Goal: Task Accomplishment & Management: Manage account settings

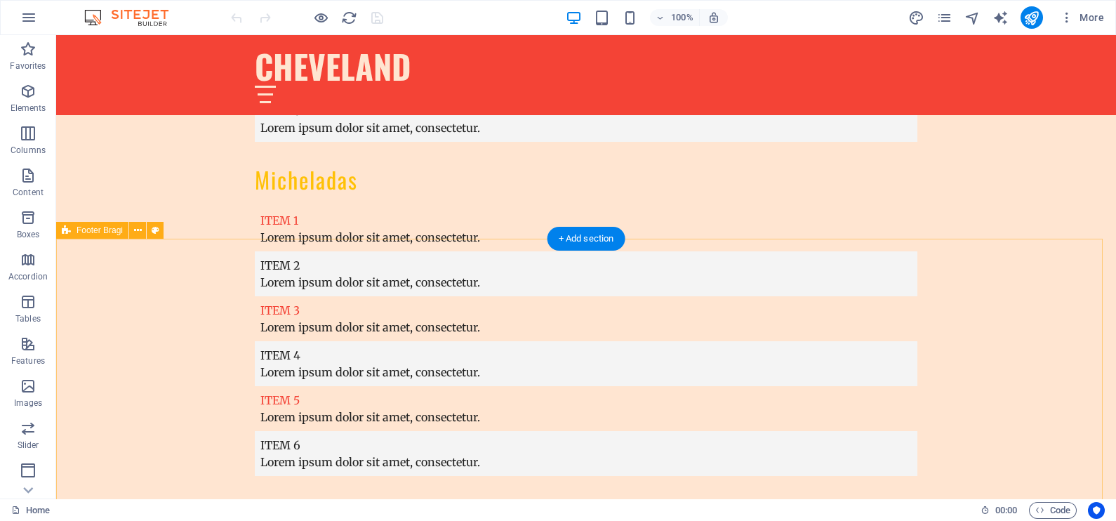
scroll to position [4410, 0]
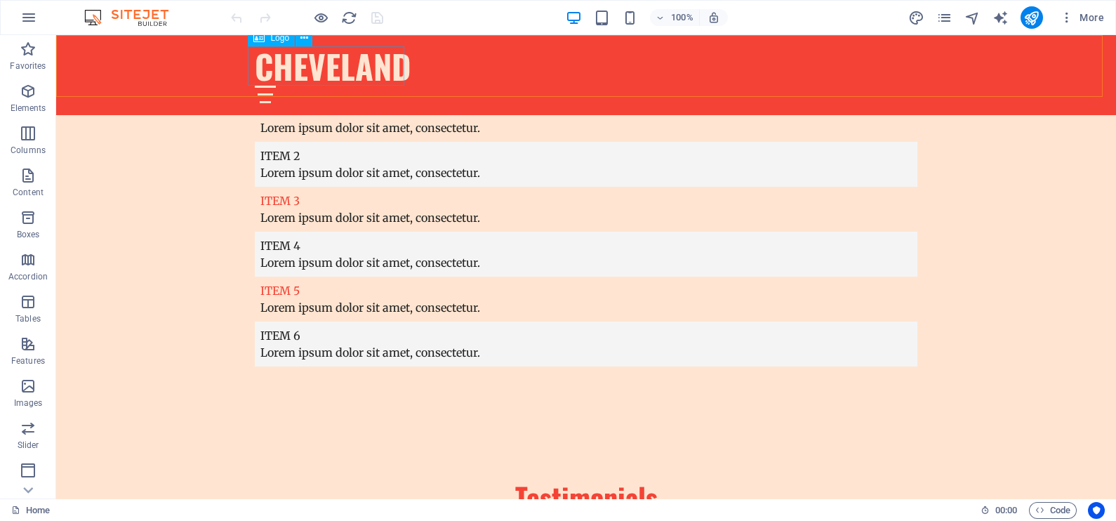
click at [316, 65] on div "CHEVELAND" at bounding box center [586, 65] width 663 height 39
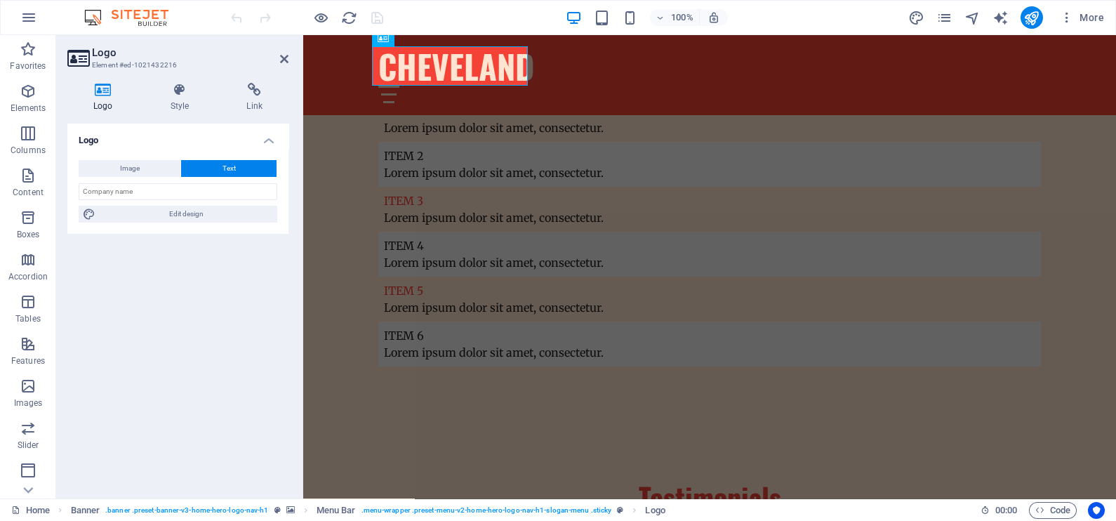
scroll to position [4360, 0]
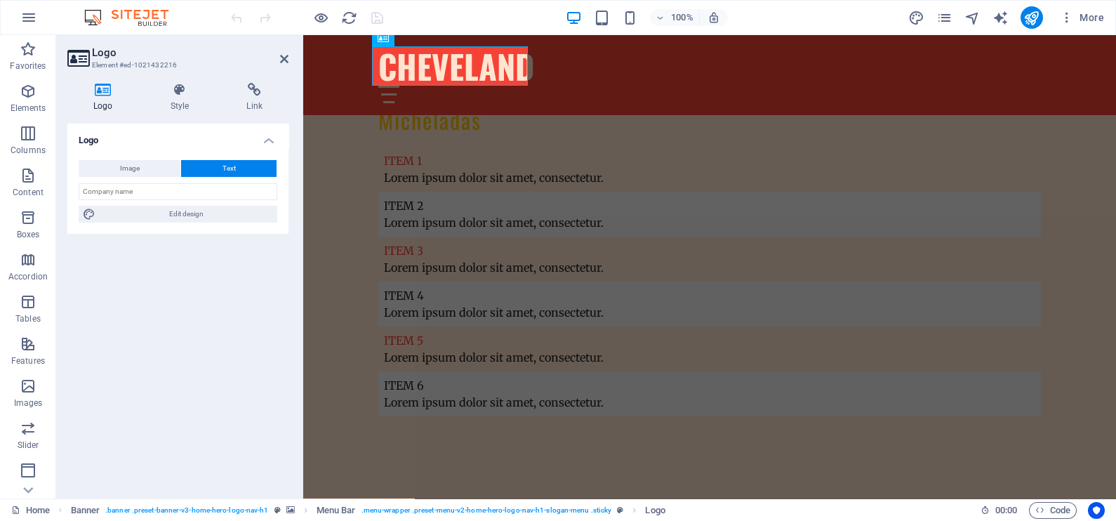
click at [105, 95] on icon at bounding box center [103, 90] width 72 height 14
click at [133, 170] on span "Image" at bounding box center [130, 168] width 20 height 17
select select "DISABLED_OPTION_VALUE"
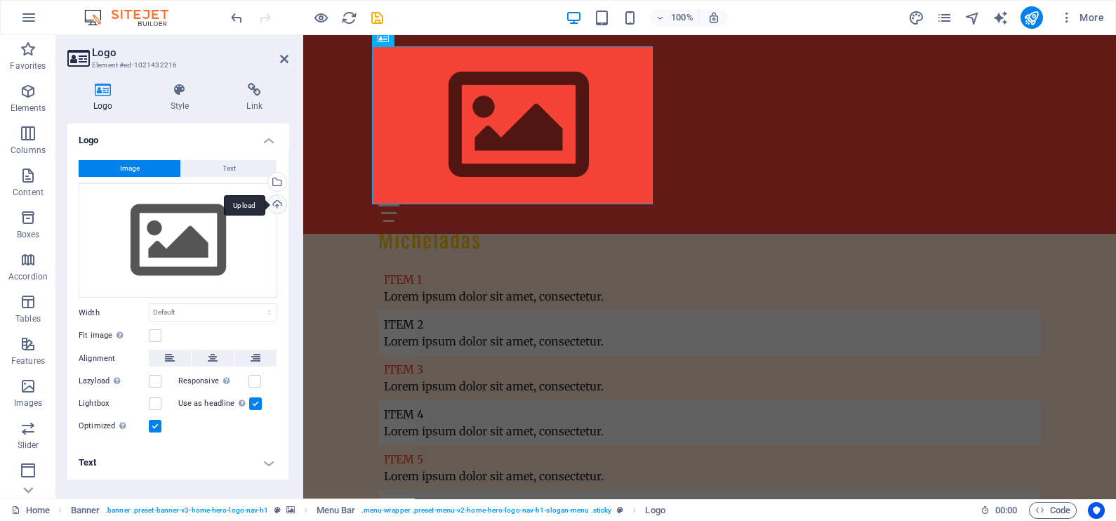
click at [280, 201] on div "Upload" at bounding box center [275, 205] width 21 height 21
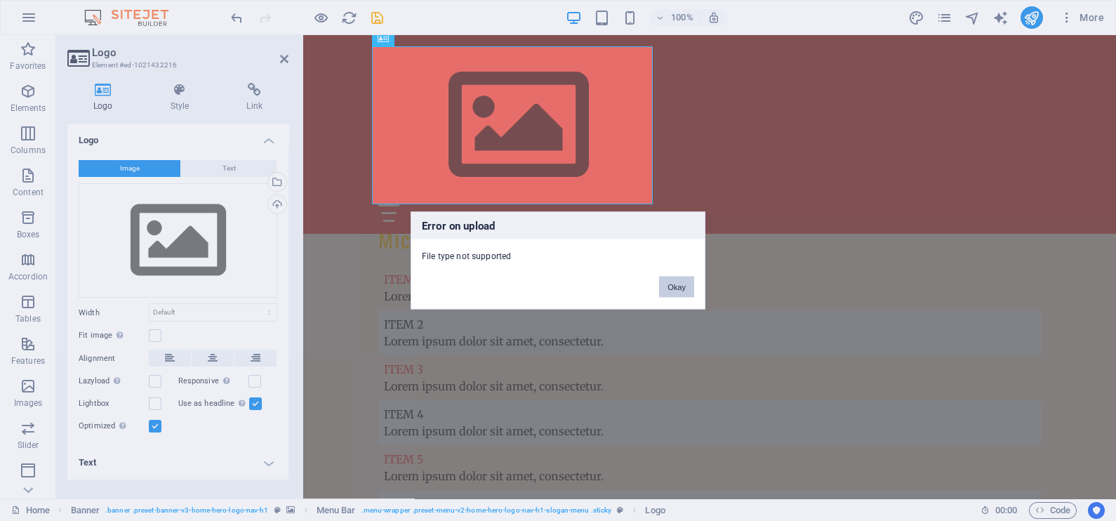
click at [687, 290] on button "Okay" at bounding box center [676, 287] width 35 height 21
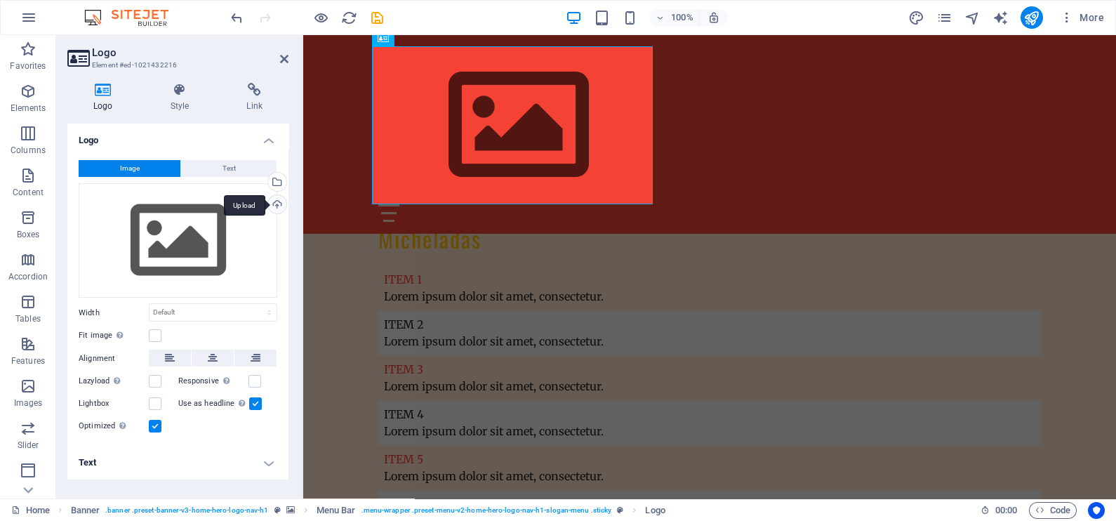
click at [276, 209] on div "Upload" at bounding box center [275, 205] width 21 height 21
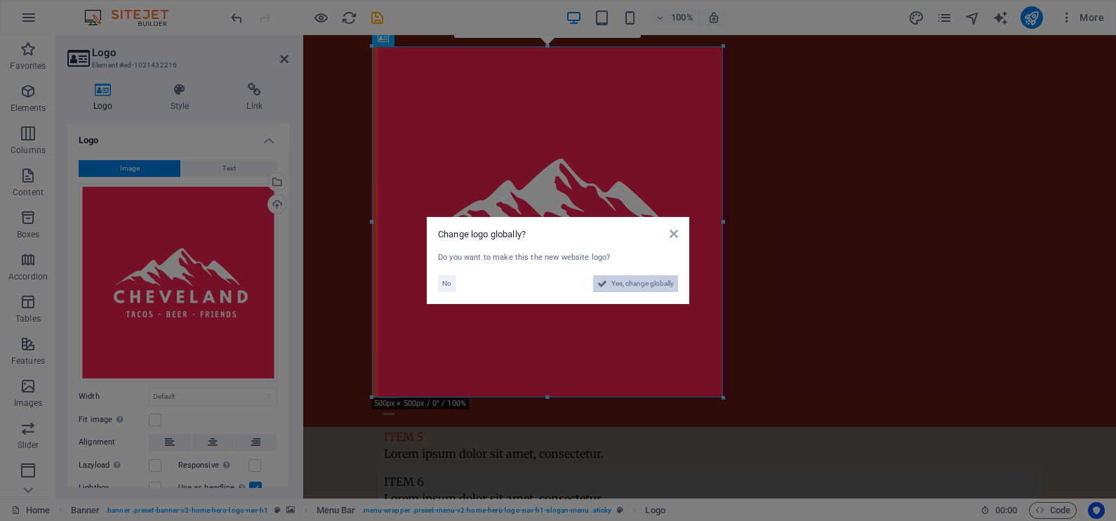
scroll to position [4479, 0]
click at [601, 284] on icon at bounding box center [603, 283] width 10 height 17
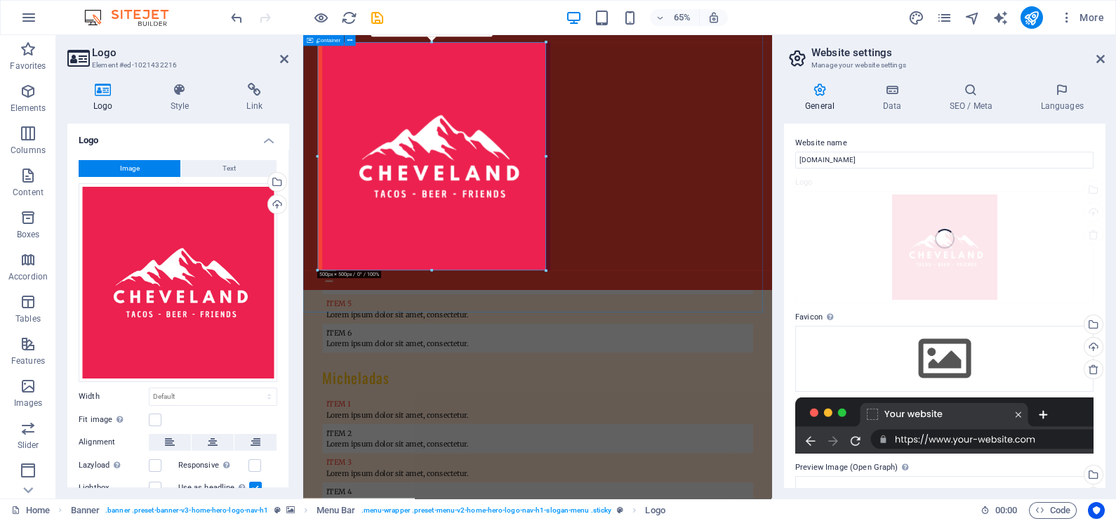
scroll to position [4342, 0]
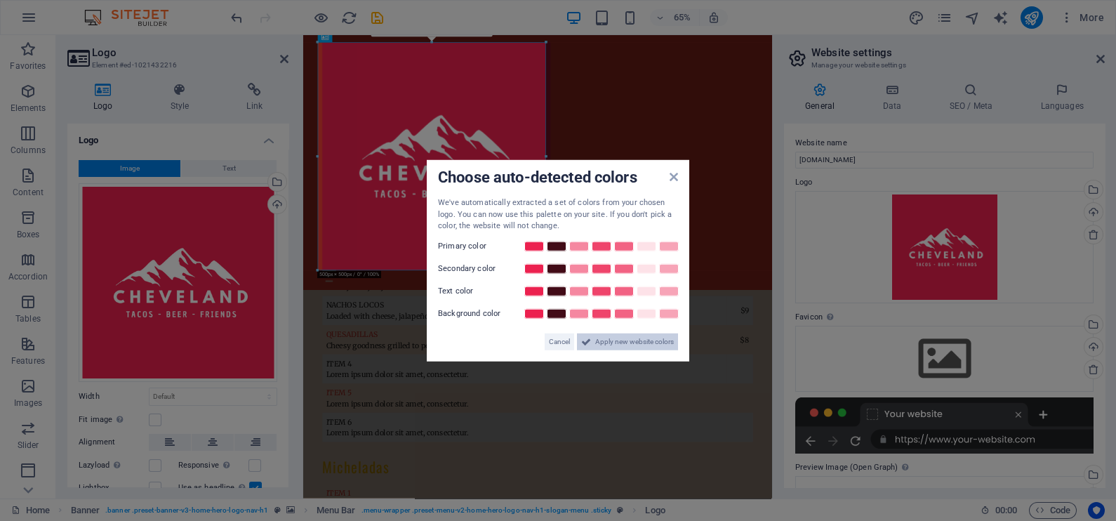
click at [622, 338] on span "Apply new website colors" at bounding box center [634, 341] width 79 height 17
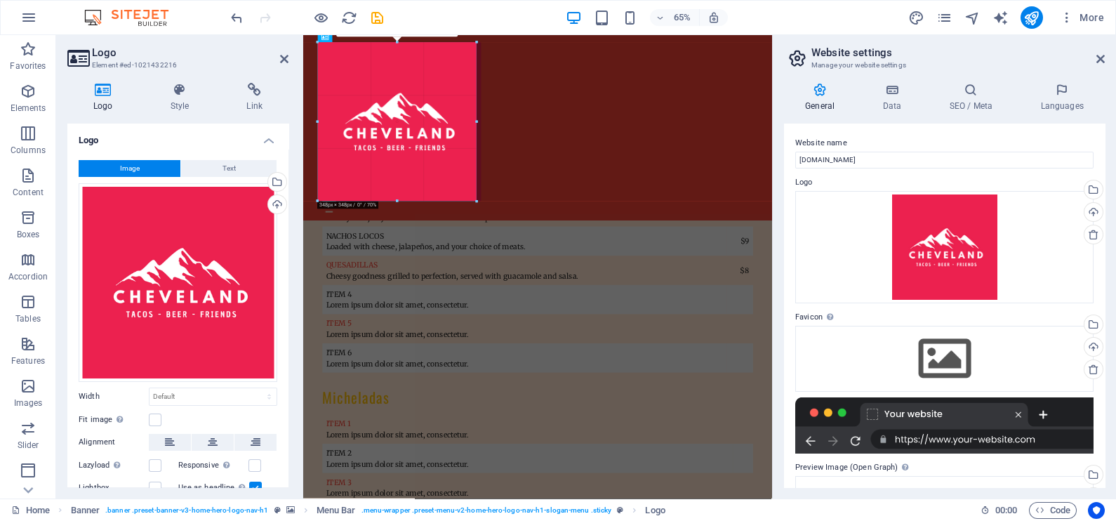
drag, startPoint x: 547, startPoint y: 270, endPoint x: 226, endPoint y: 176, distance: 334.2
type input "347"
select select "px"
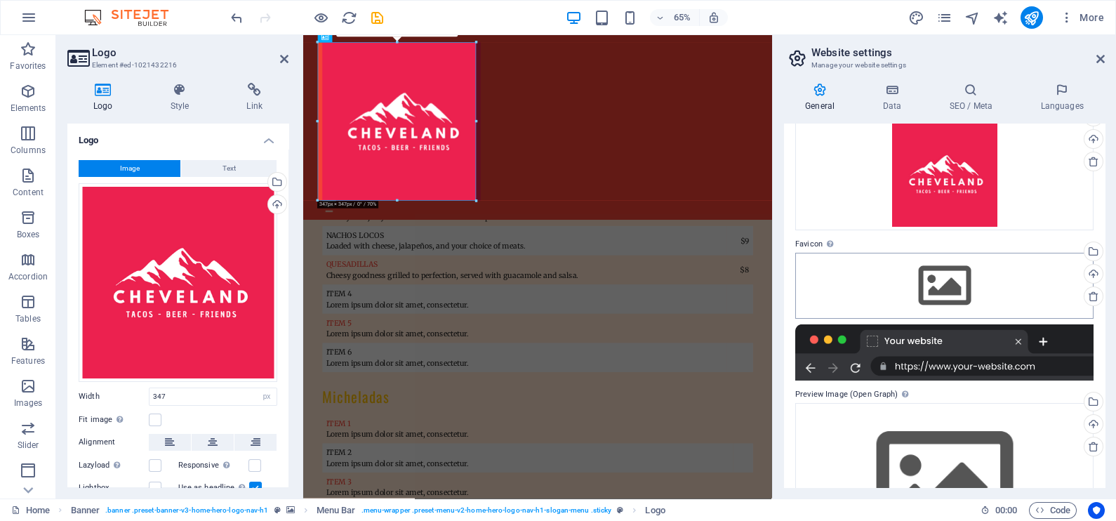
scroll to position [87, 0]
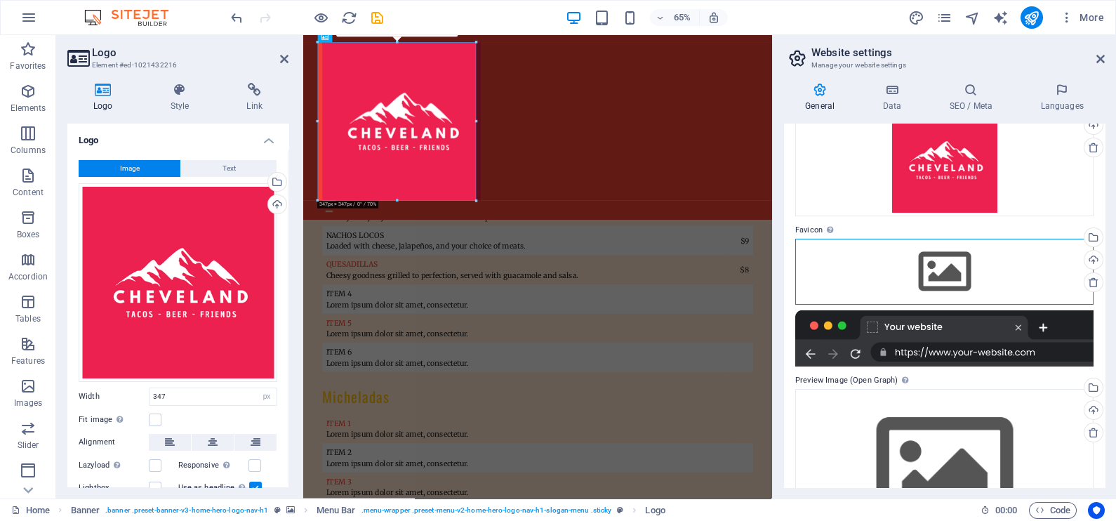
click at [922, 260] on div "Drag files here, click to choose files or select files from Files or our free s…" at bounding box center [945, 272] width 298 height 66
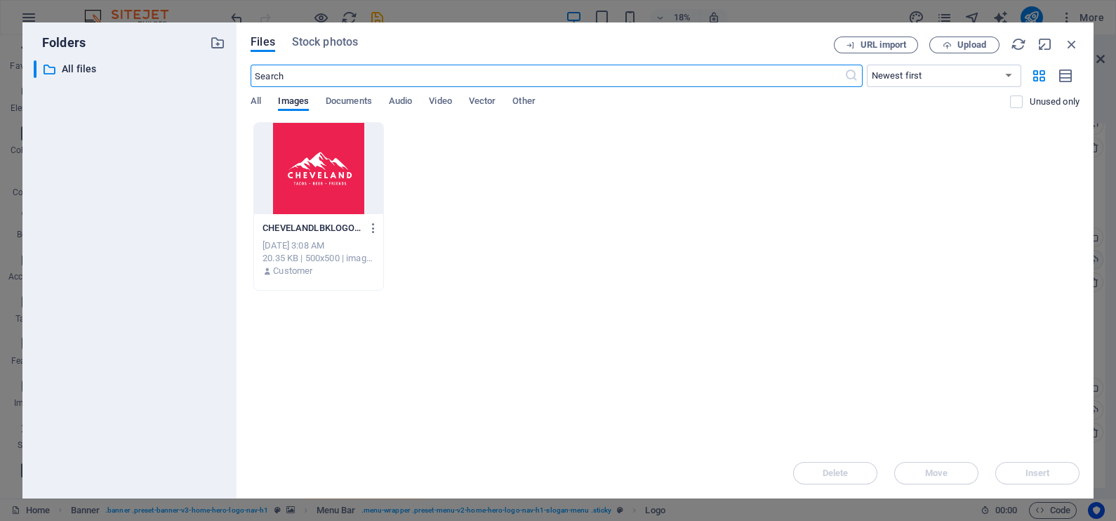
scroll to position [4335, 0]
click at [337, 164] on div at bounding box center [318, 168] width 128 height 91
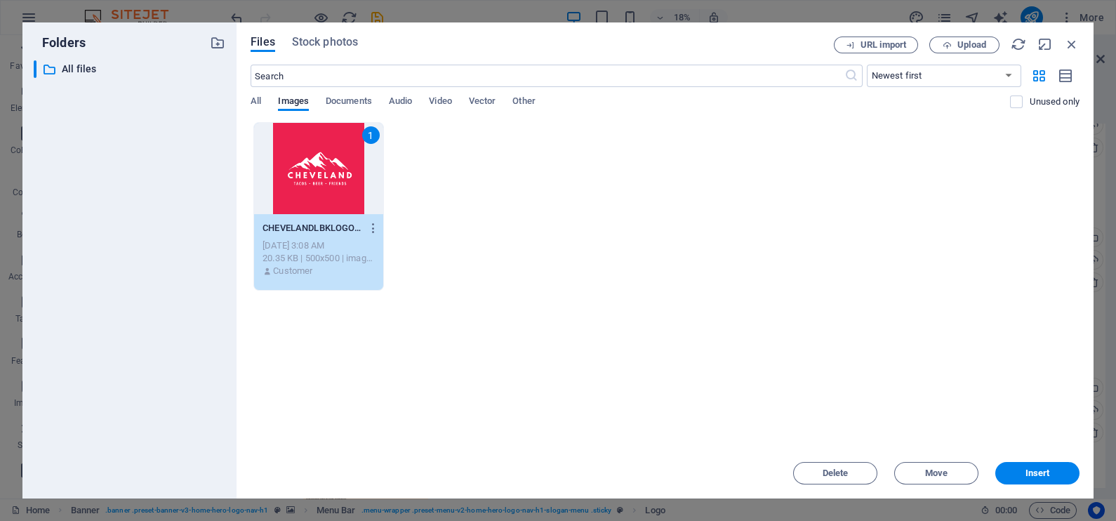
click at [337, 164] on div "1" at bounding box center [318, 168] width 128 height 91
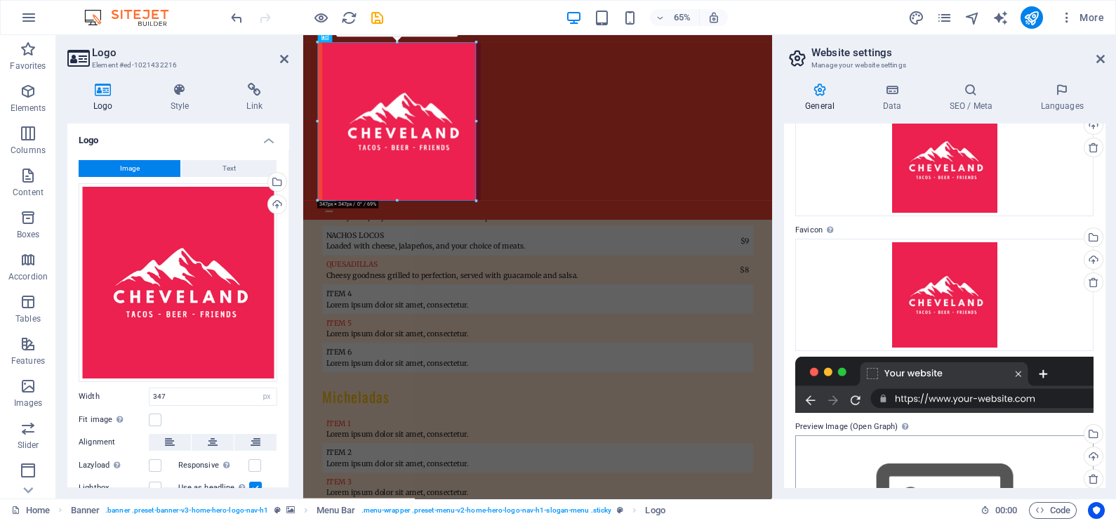
scroll to position [206, 0]
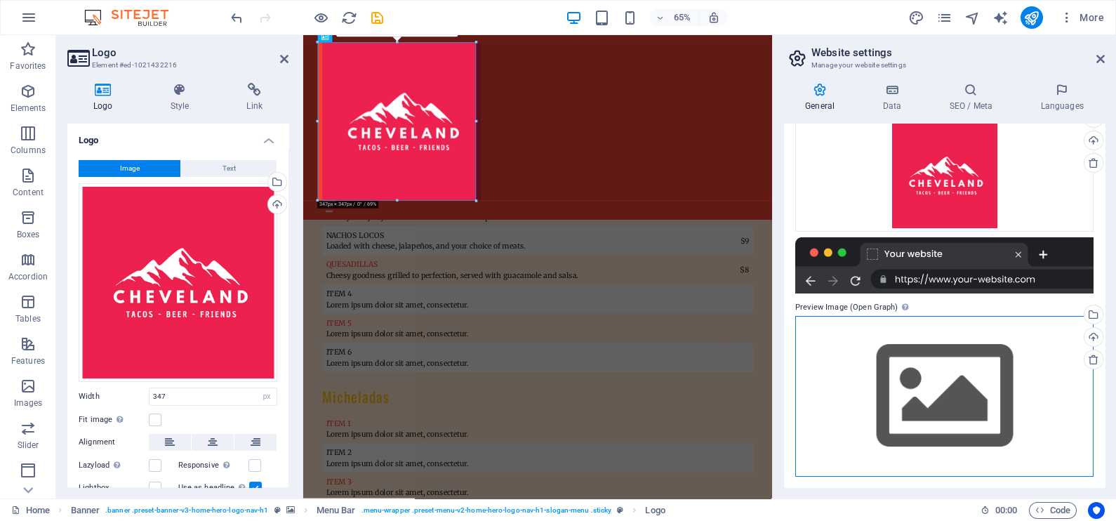
click at [913, 390] on div "Drag files here, click to choose files or select files from Files or our free s…" at bounding box center [945, 396] width 298 height 161
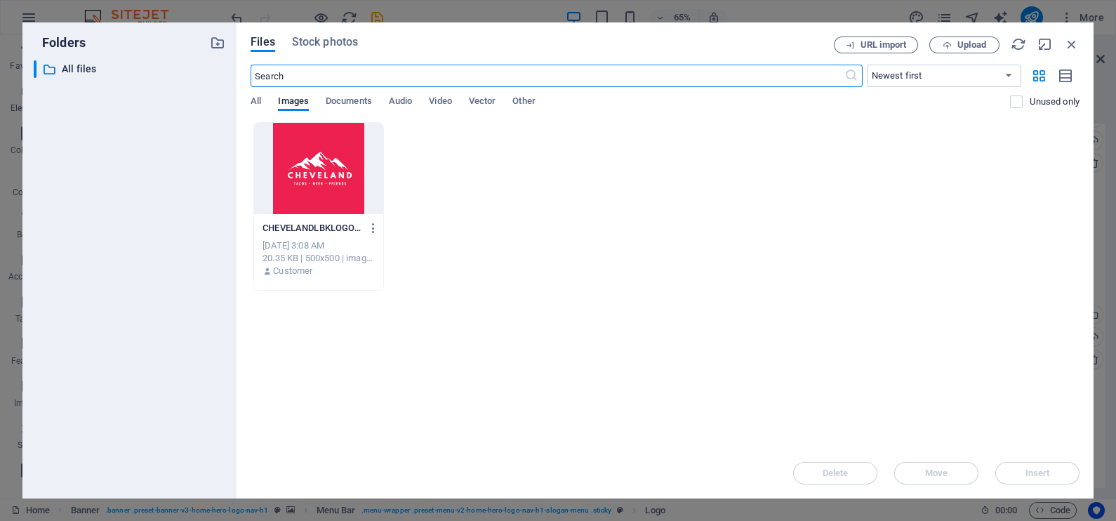
scroll to position [4335, 0]
click at [281, 159] on div at bounding box center [318, 168] width 128 height 91
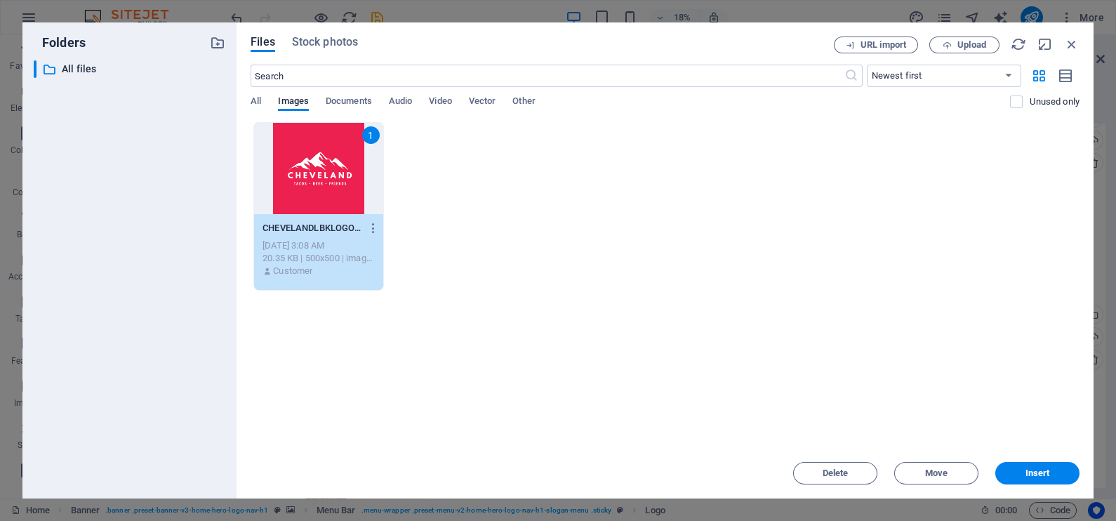
click at [301, 171] on div "1" at bounding box center [318, 168] width 128 height 91
click at [362, 240] on div at bounding box center [646, 168] width 663 height 244
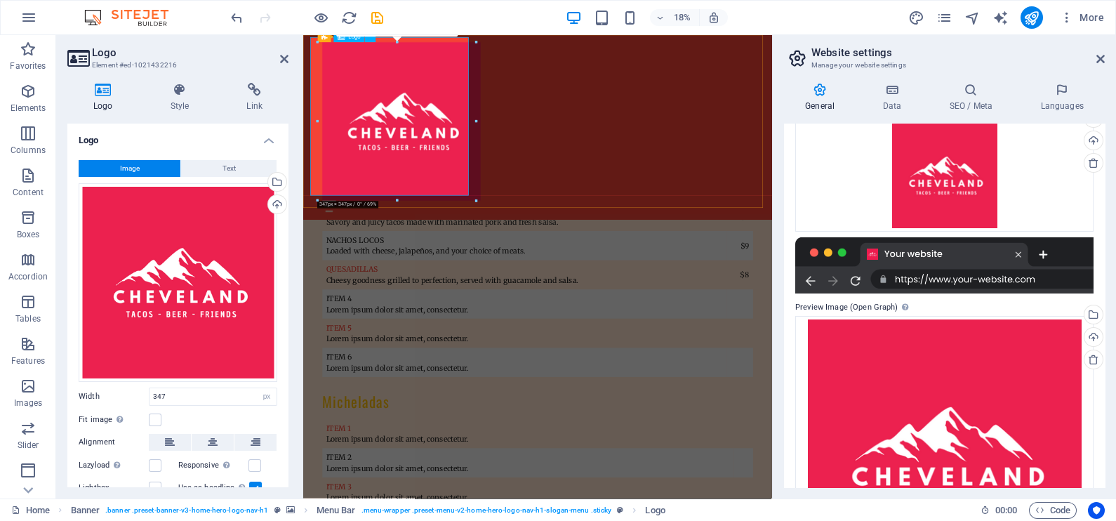
scroll to position [4342, 0]
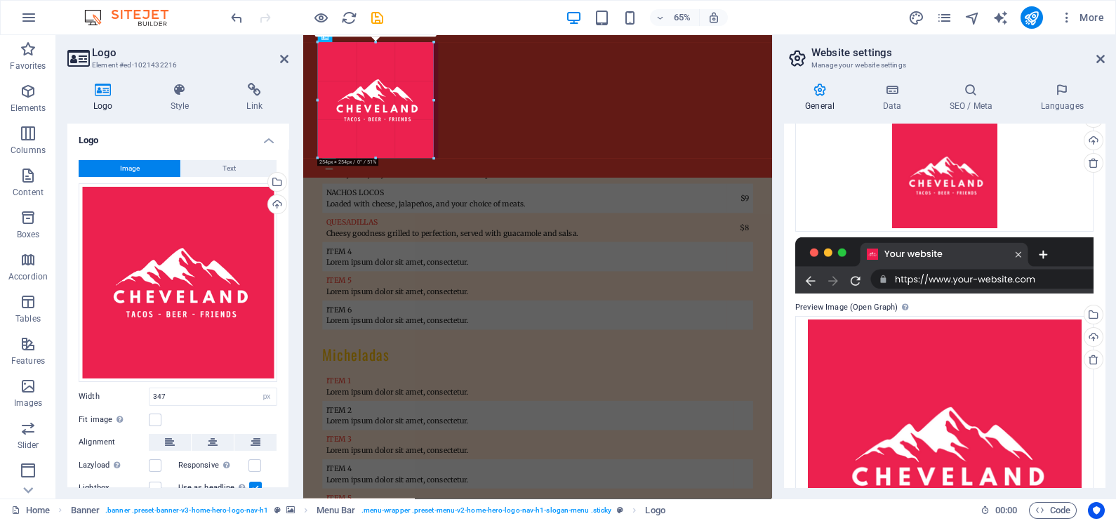
drag, startPoint x: 480, startPoint y: 201, endPoint x: 158, endPoint y: 112, distance: 333.5
type input "253"
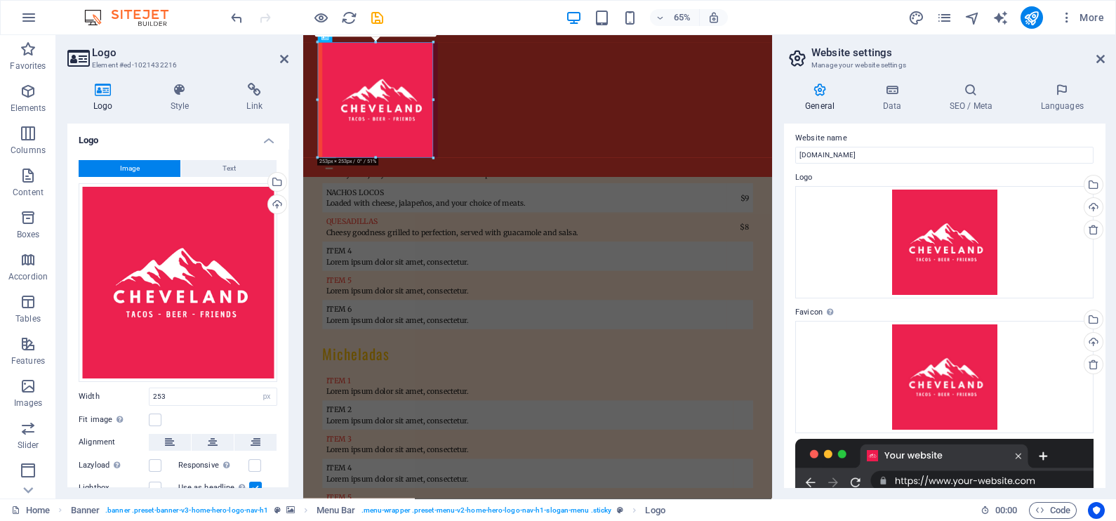
scroll to position [0, 0]
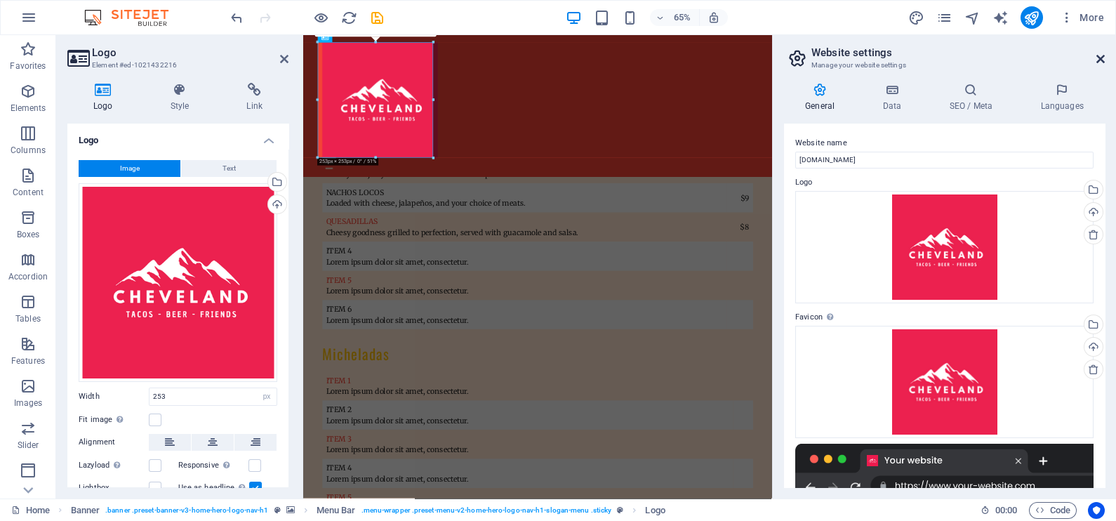
click at [1104, 57] on aside "Website settings Manage your website settings General Data SEO / Meta Languages…" at bounding box center [944, 266] width 344 height 463
click at [1101, 57] on icon at bounding box center [1101, 58] width 8 height 11
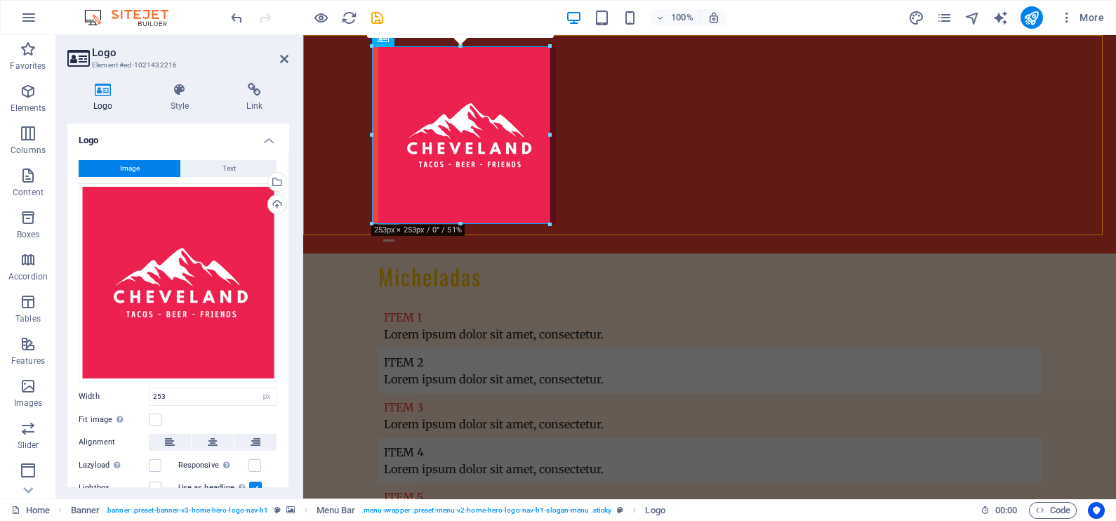
scroll to position [4360, 0]
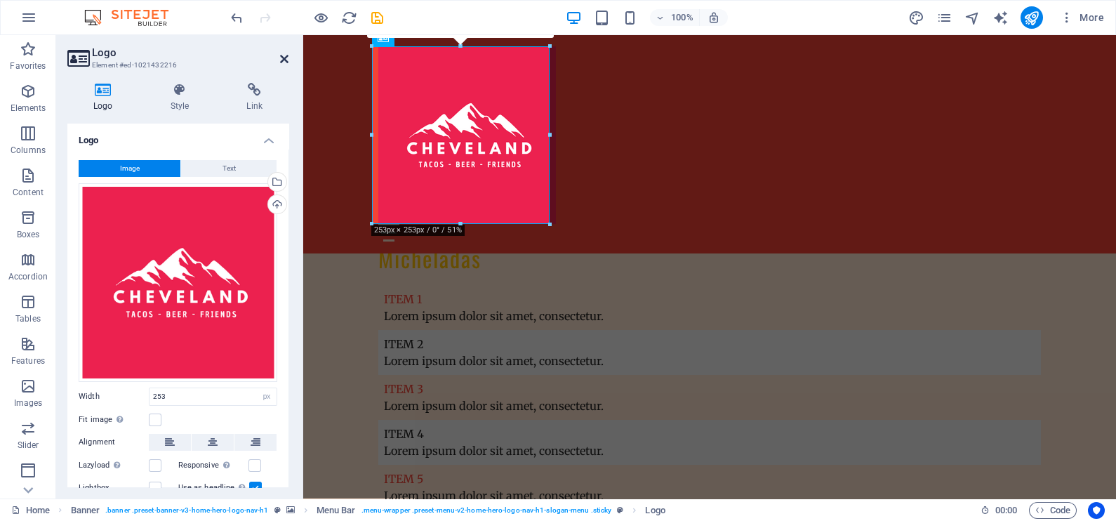
click at [282, 59] on icon at bounding box center [284, 58] width 8 height 11
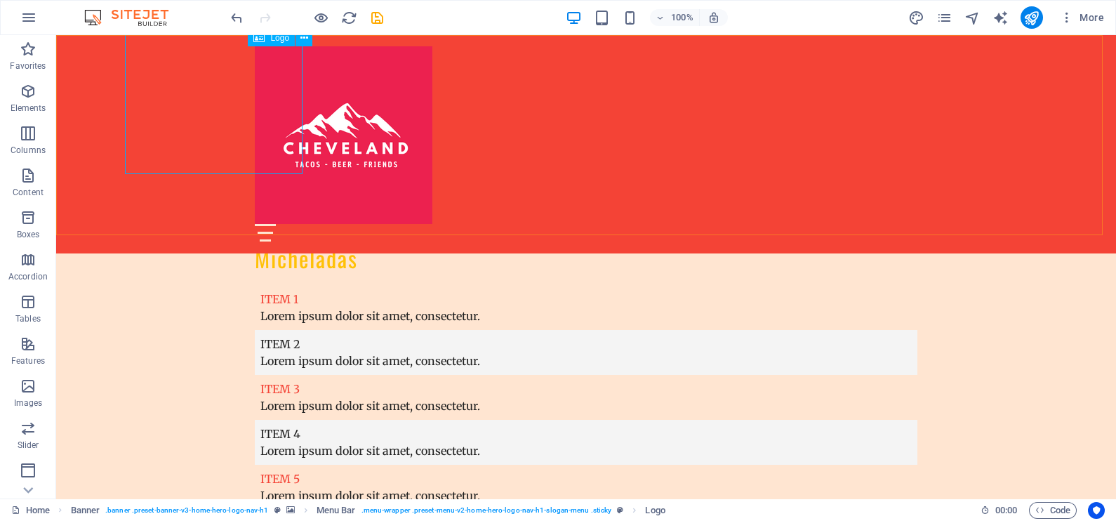
scroll to position [4410, 0]
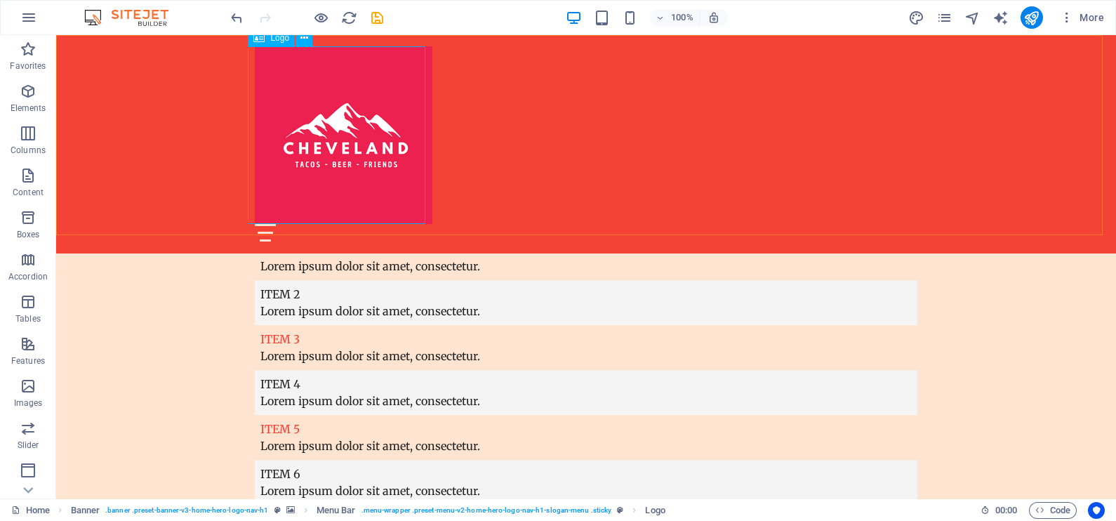
click at [350, 140] on div at bounding box center [586, 135] width 663 height 178
select select "px"
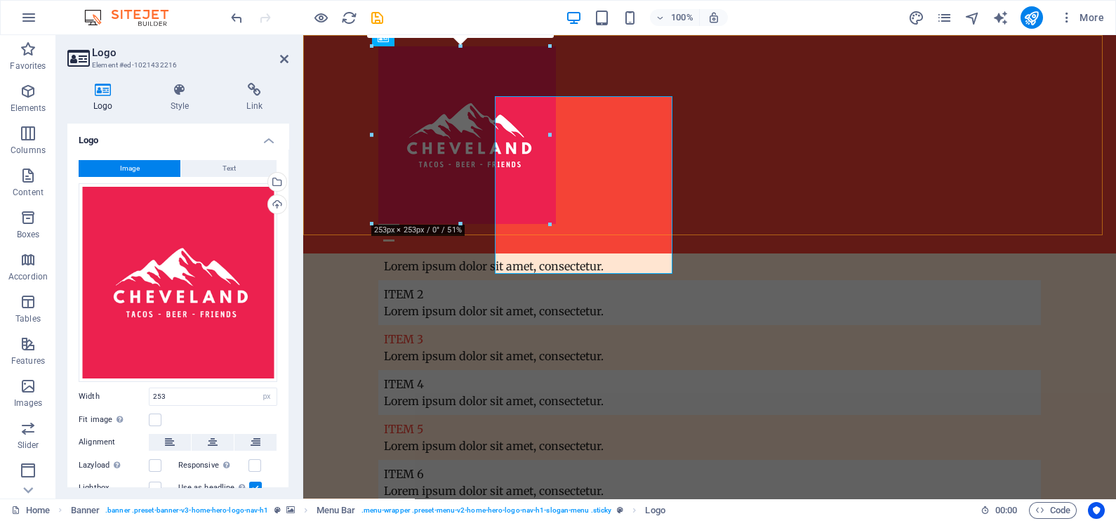
scroll to position [4360, 0]
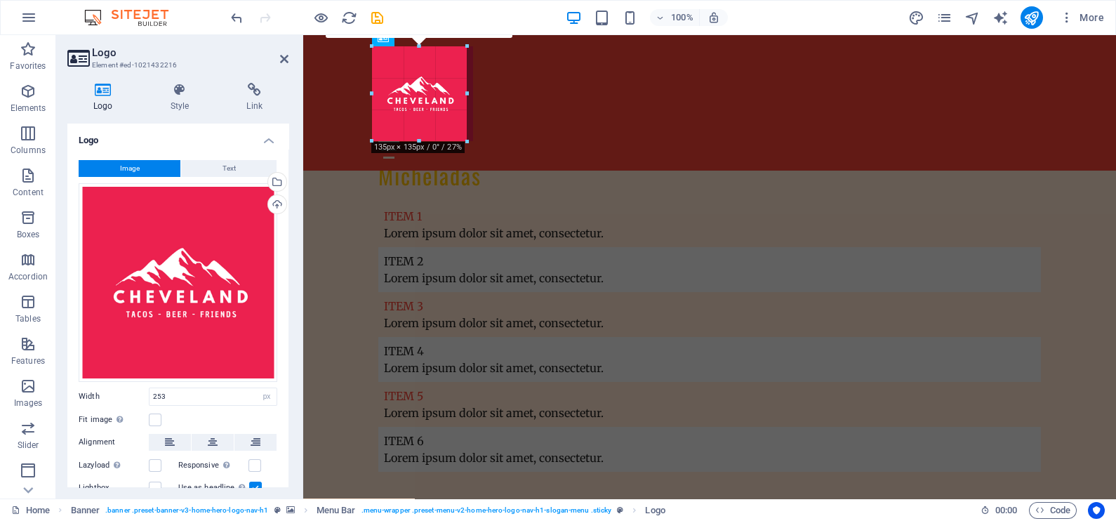
drag, startPoint x: 550, startPoint y: 223, endPoint x: 463, endPoint y: 107, distance: 145.5
type input "134"
click at [282, 59] on icon at bounding box center [284, 58] width 8 height 11
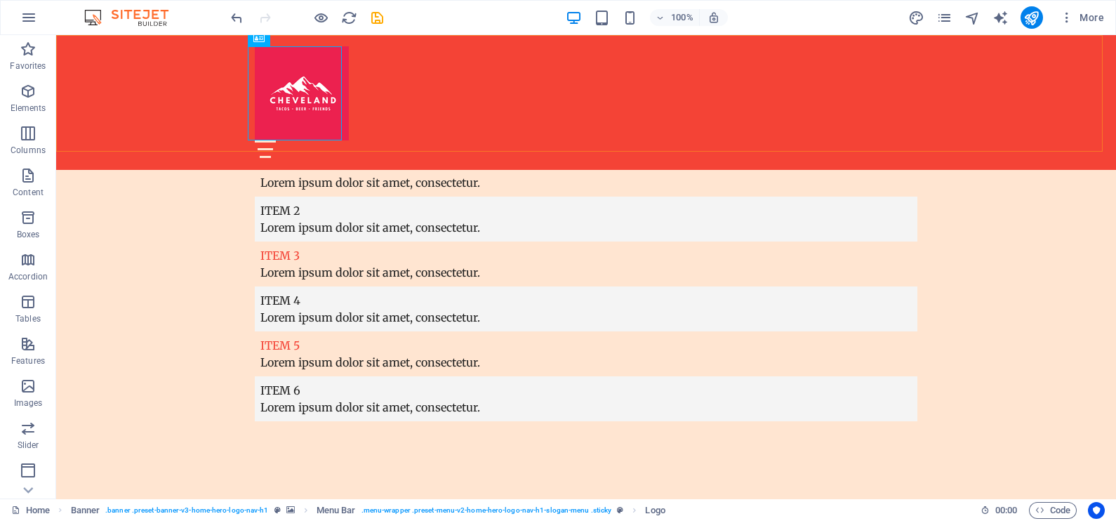
click at [193, 102] on div "Home About Services Menu Contact" at bounding box center [586, 102] width 1060 height 134
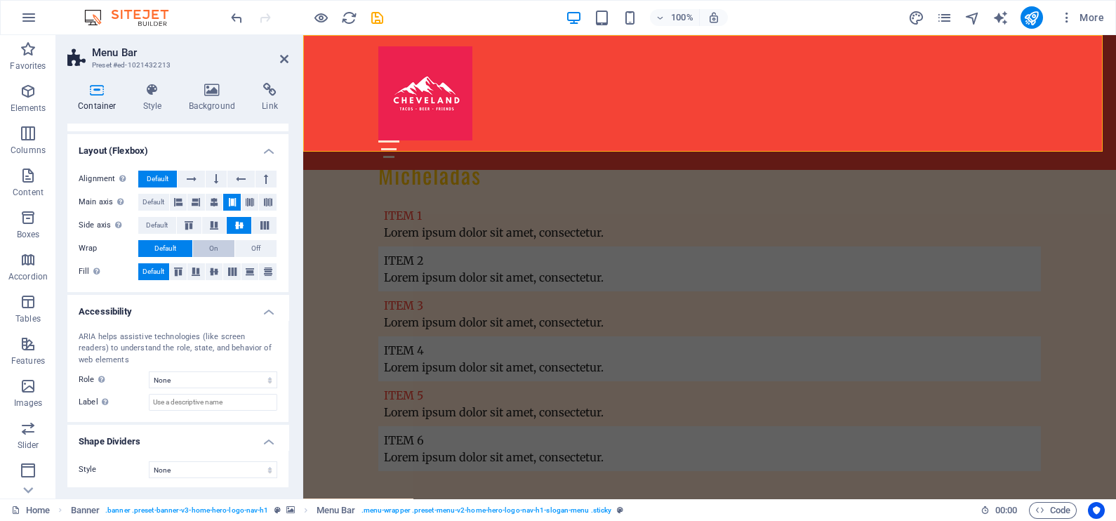
scroll to position [0, 0]
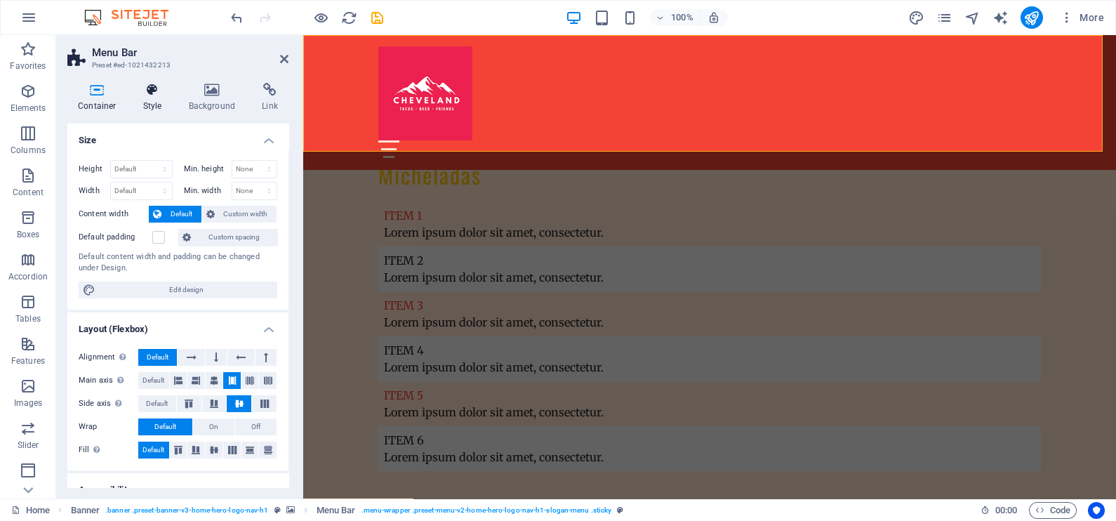
click at [153, 104] on h4 "Style" at bounding box center [156, 97] width 46 height 29
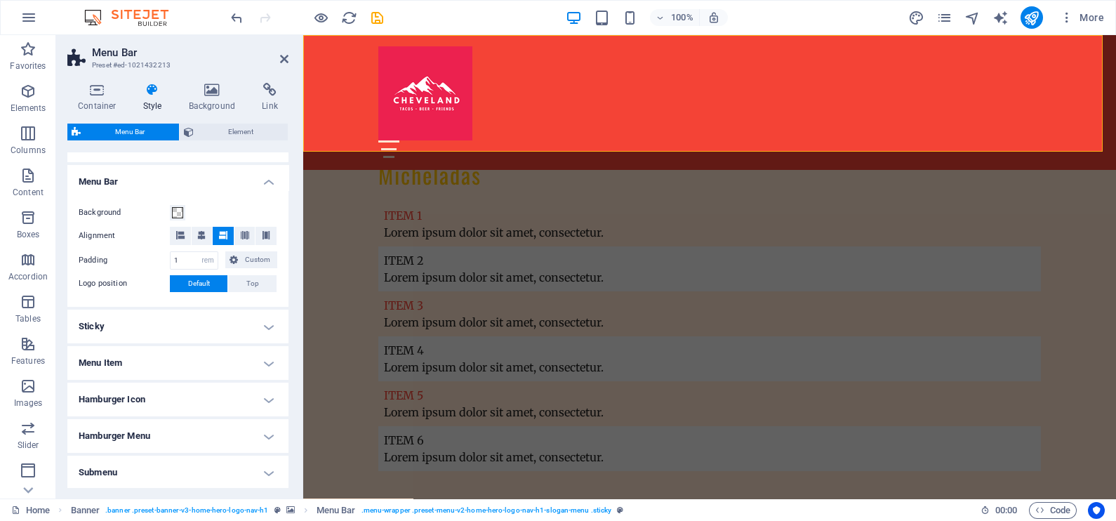
scroll to position [282, 0]
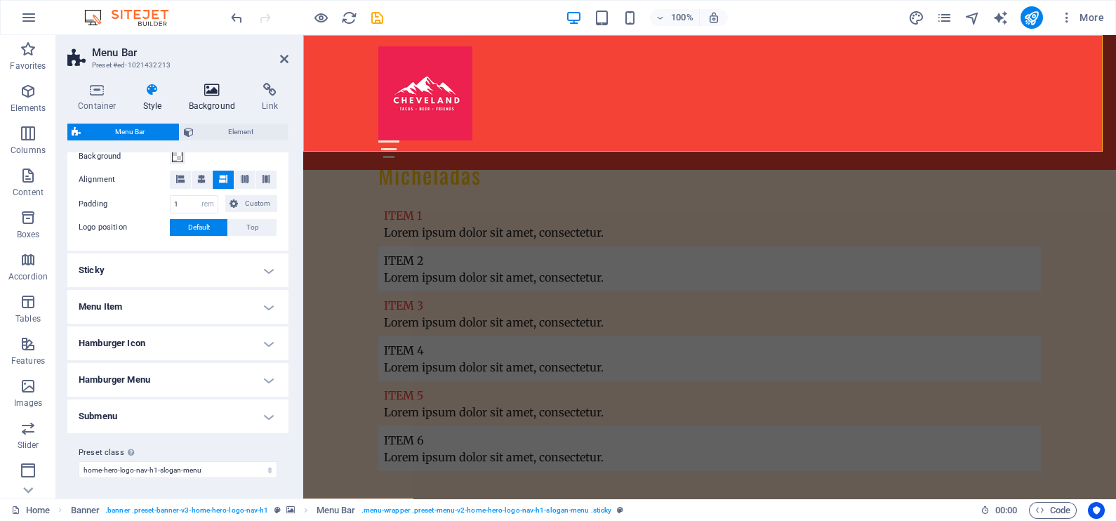
click at [207, 99] on h4 "Background" at bounding box center [215, 97] width 74 height 29
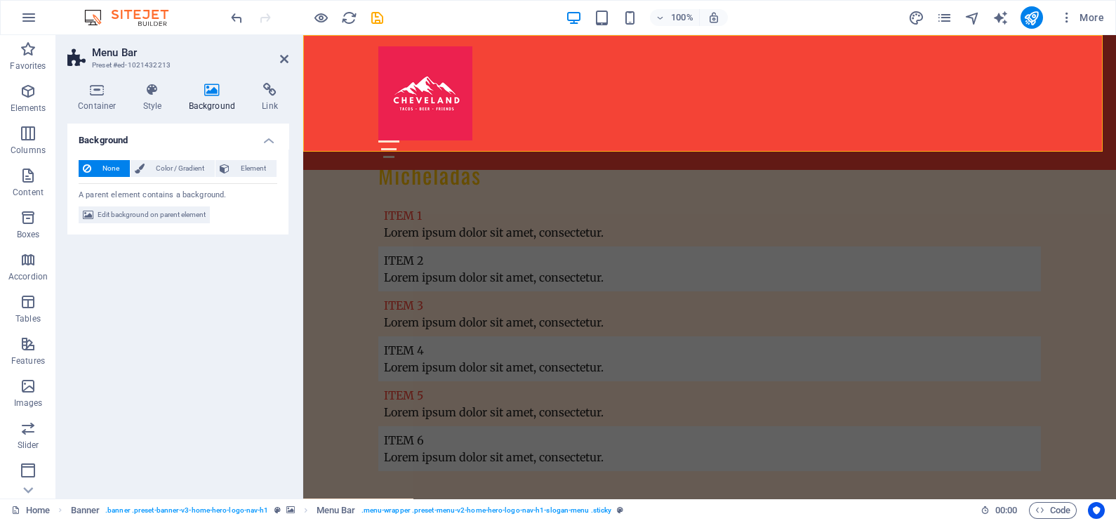
click at [319, 102] on div "Home About Services Menu Contact" at bounding box center [709, 102] width 813 height 134
click at [185, 169] on span "Color / Gradient" at bounding box center [180, 168] width 62 height 17
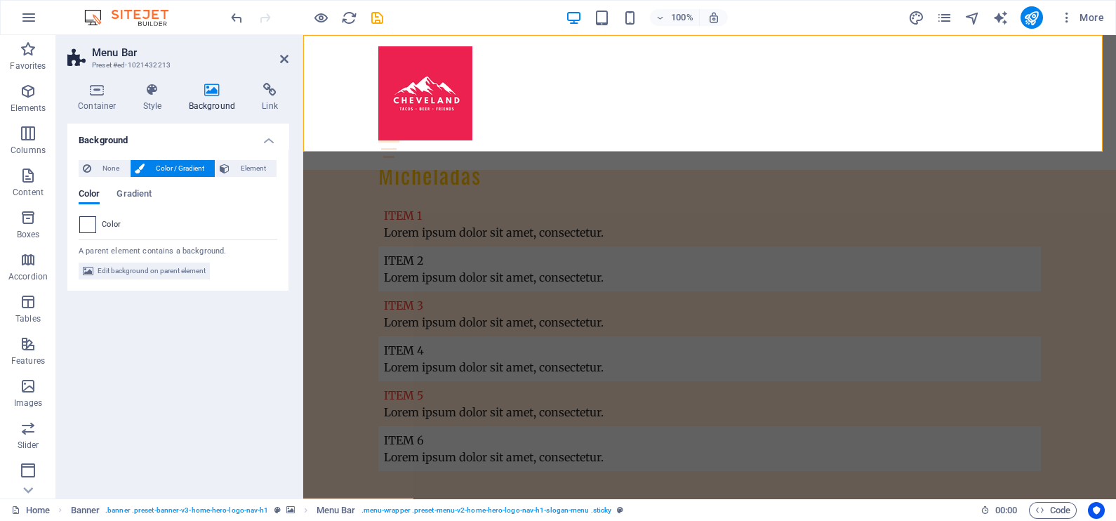
click at [91, 226] on span at bounding box center [87, 224] width 15 height 15
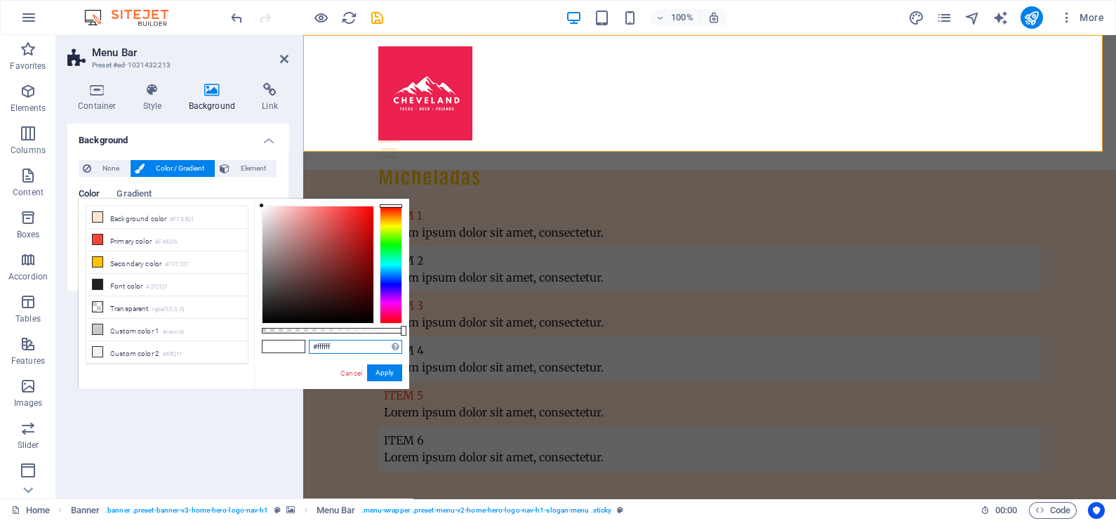
click at [348, 349] on input "#ffffff" at bounding box center [355, 347] width 93 height 14
paste input "ec214"
type input "#ec214f"
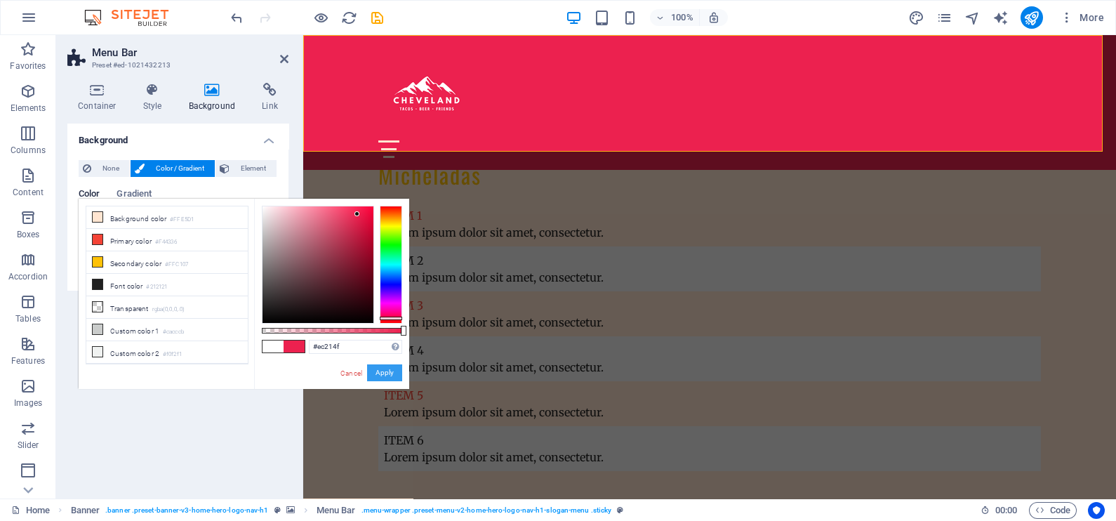
click at [386, 376] on button "Apply" at bounding box center [384, 372] width 35 height 17
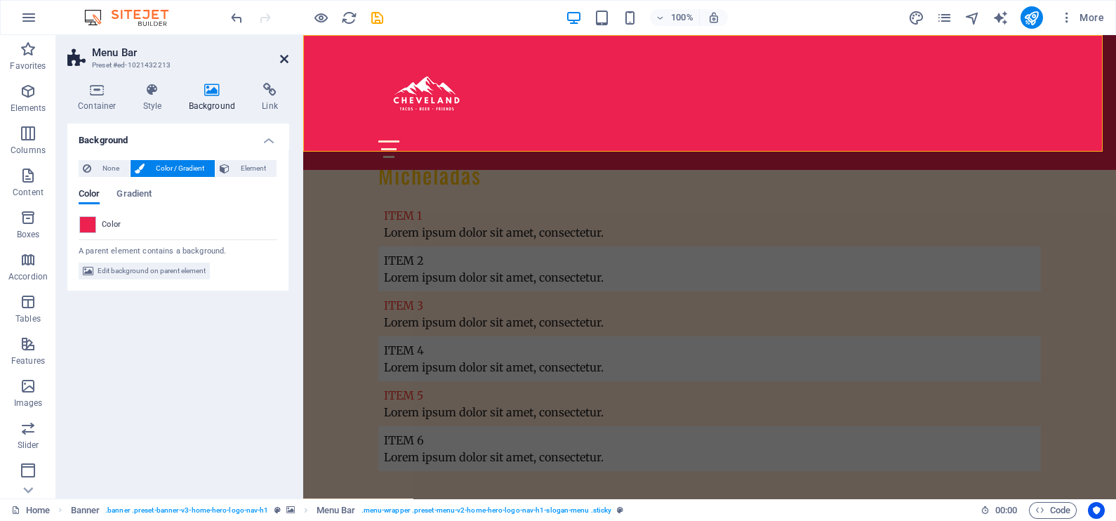
click at [284, 55] on icon at bounding box center [284, 58] width 8 height 11
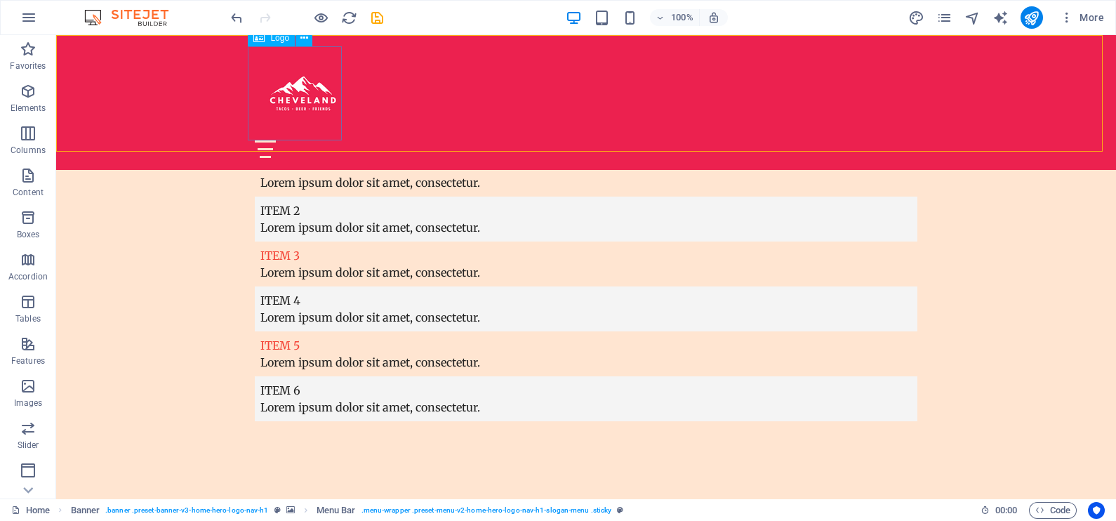
click at [294, 88] on div at bounding box center [586, 93] width 663 height 94
select select "px"
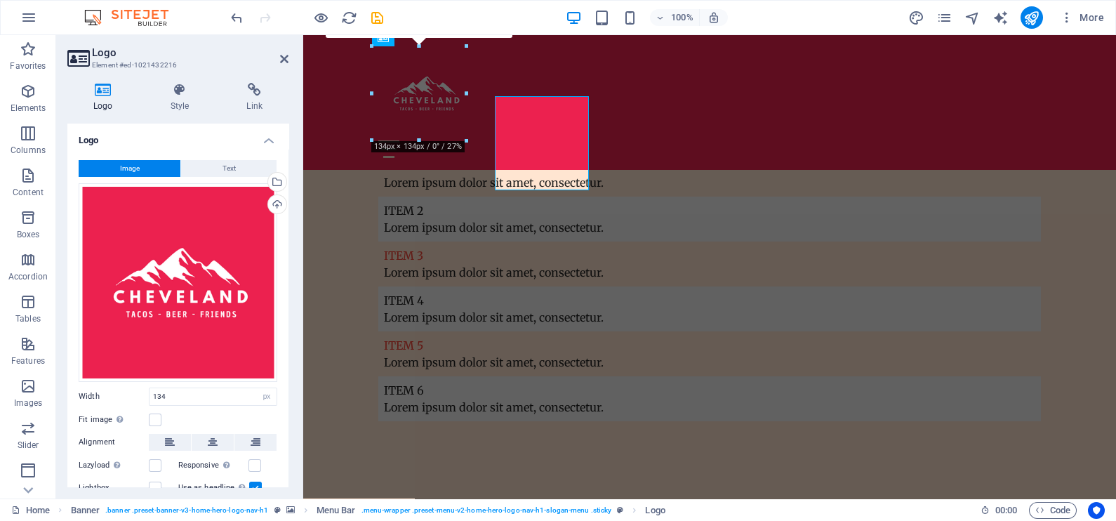
scroll to position [4360, 0]
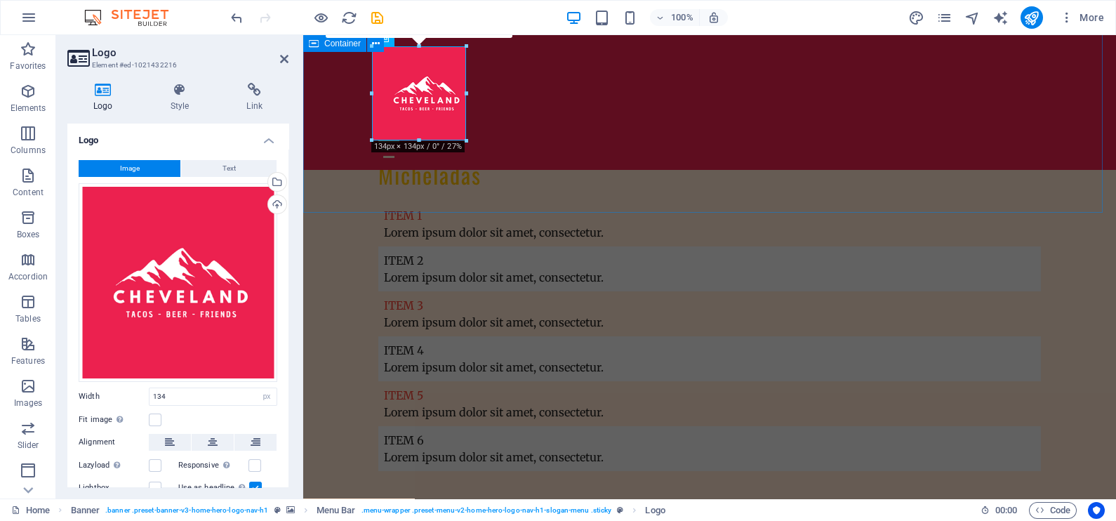
drag, startPoint x: 774, startPoint y: 176, endPoint x: 509, endPoint y: 183, distance: 264.8
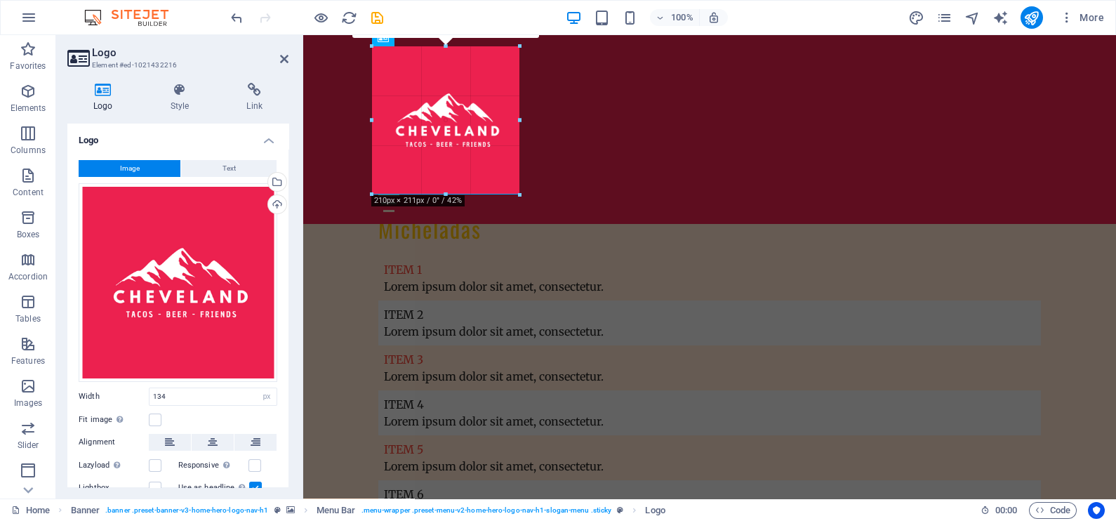
type input "210"
click at [285, 61] on icon at bounding box center [284, 58] width 8 height 11
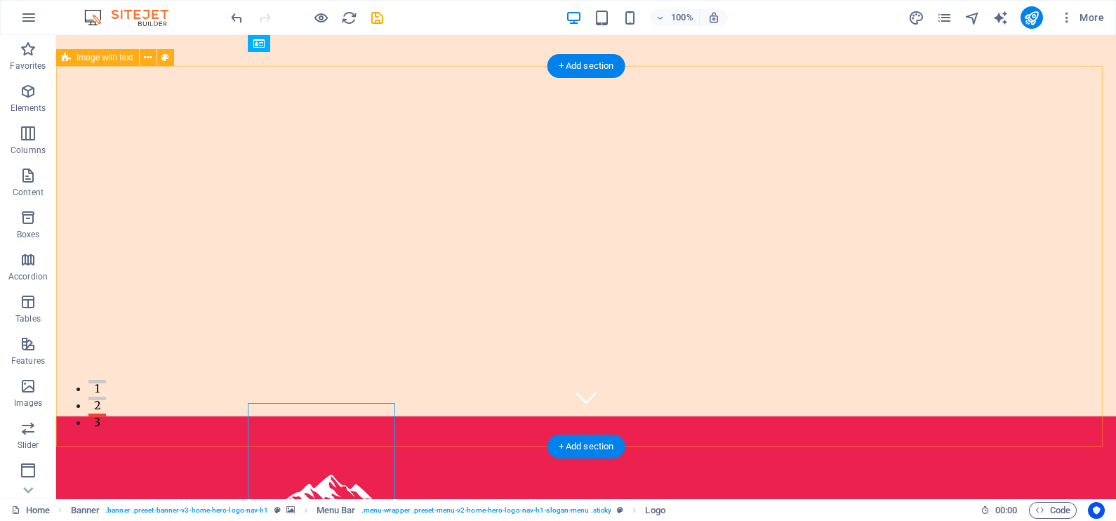
scroll to position [0, 0]
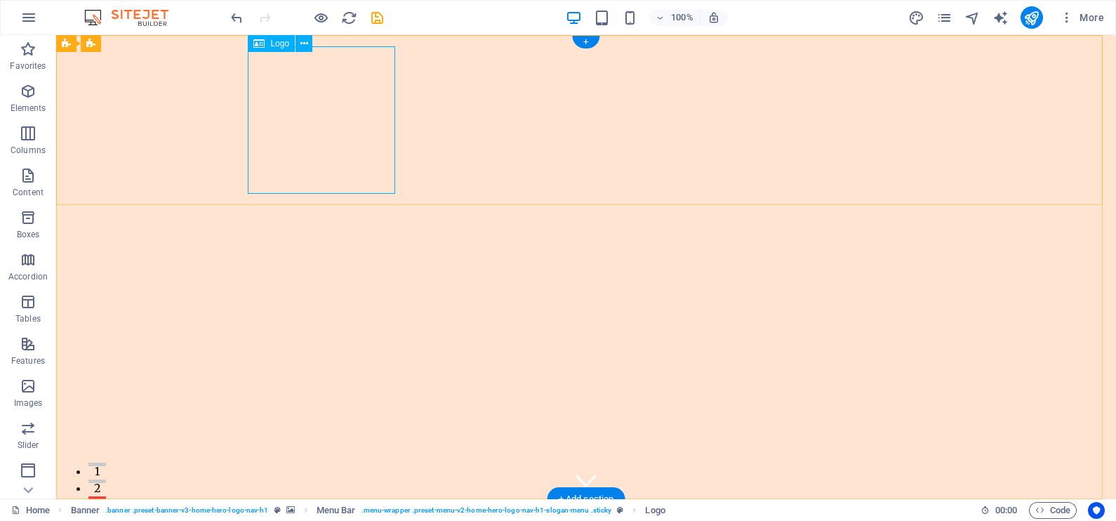
select select "px"
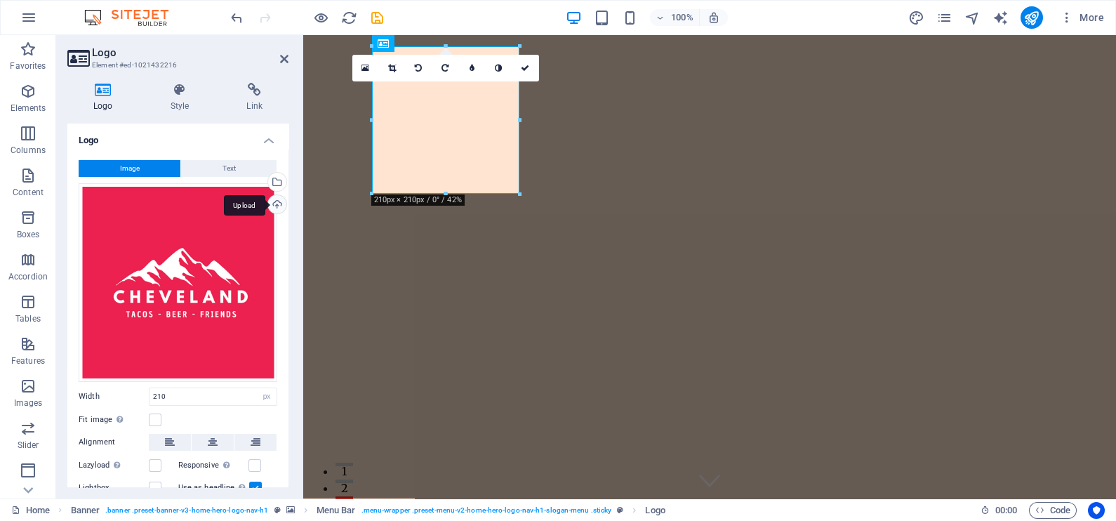
click at [275, 208] on div "Upload" at bounding box center [275, 205] width 21 height 21
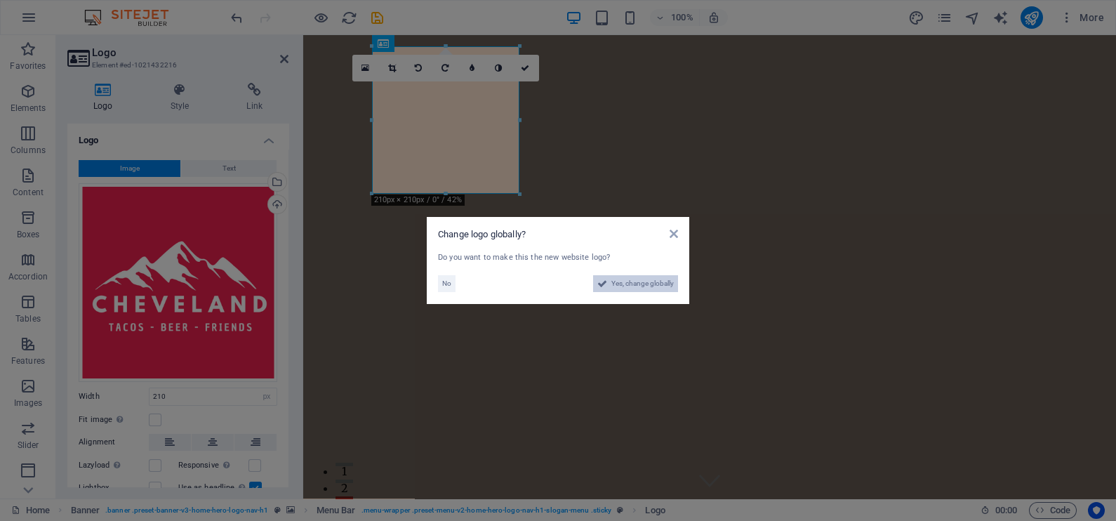
click at [659, 283] on span "Yes, change globally" at bounding box center [643, 283] width 62 height 17
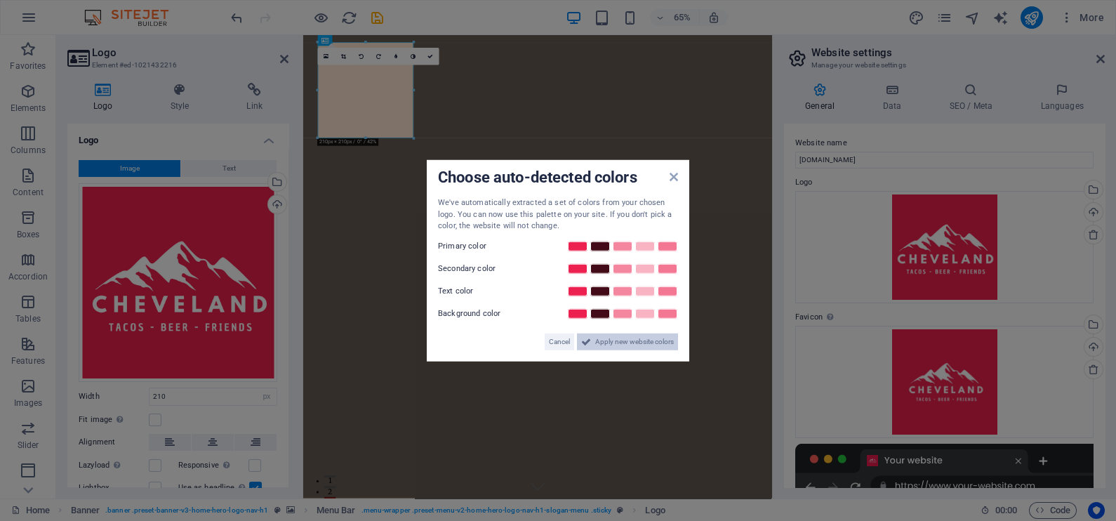
click at [628, 341] on span "Apply new website colors" at bounding box center [634, 341] width 79 height 17
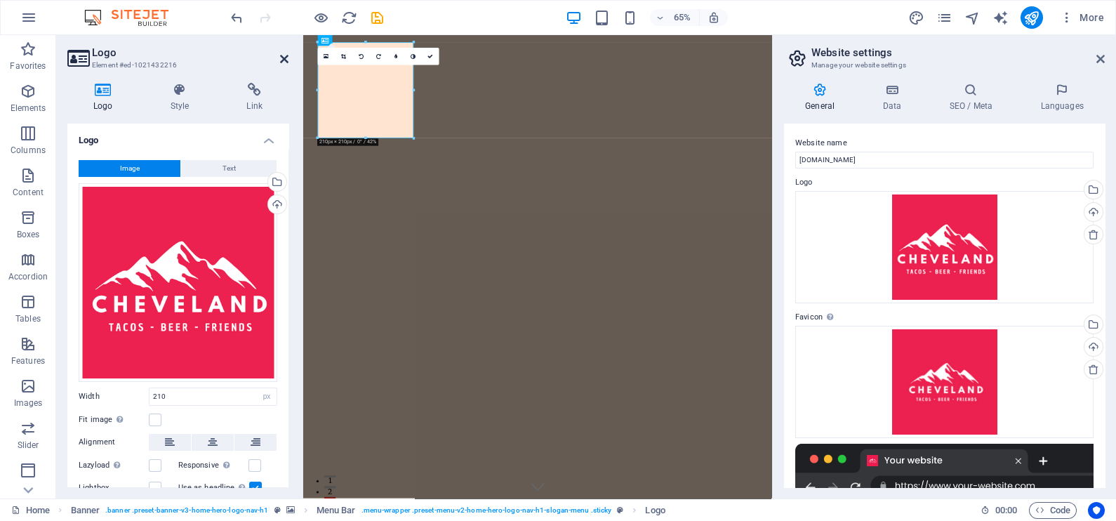
click at [284, 56] on icon at bounding box center [284, 58] width 8 height 11
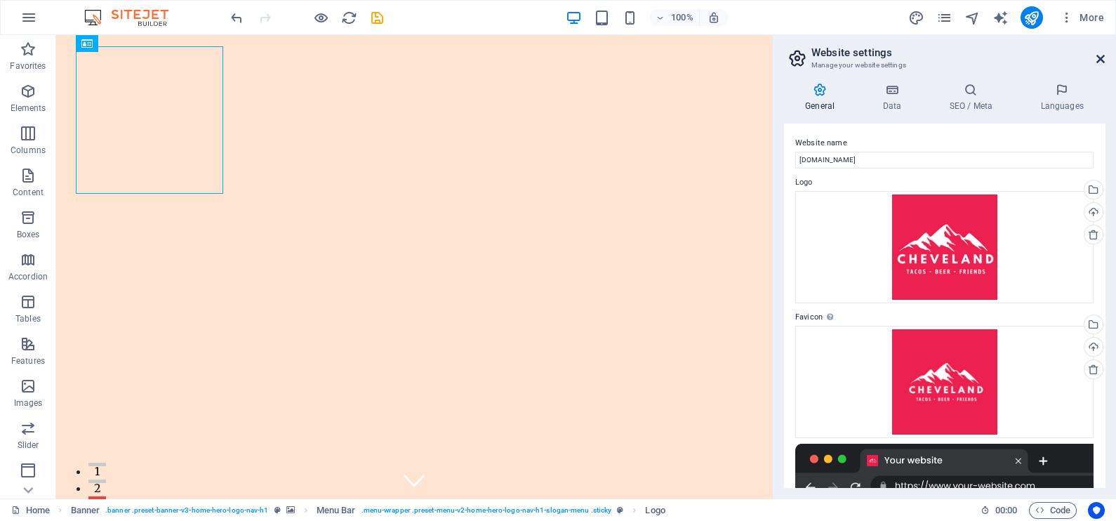
click at [1104, 56] on icon at bounding box center [1101, 58] width 8 height 11
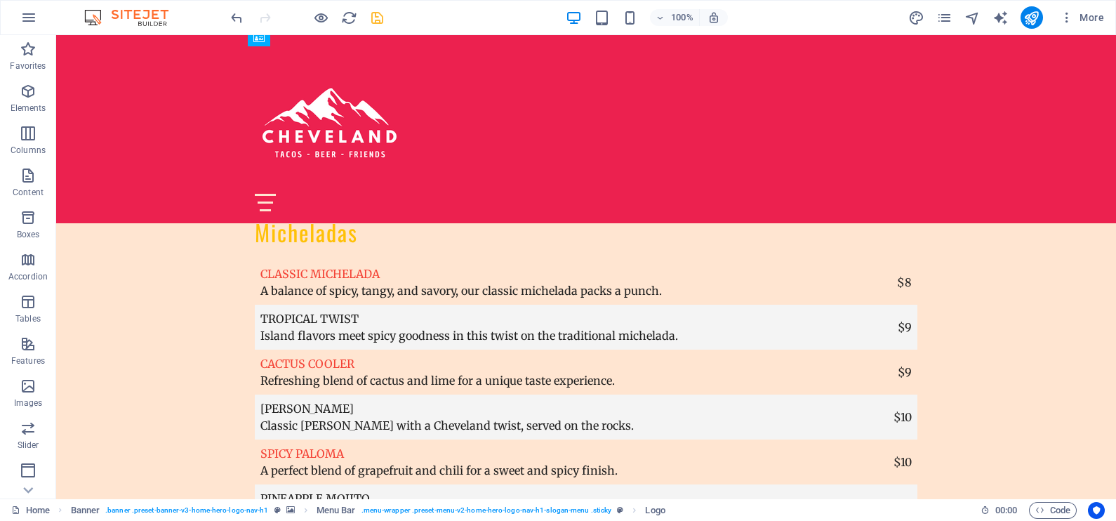
scroll to position [3774, 0]
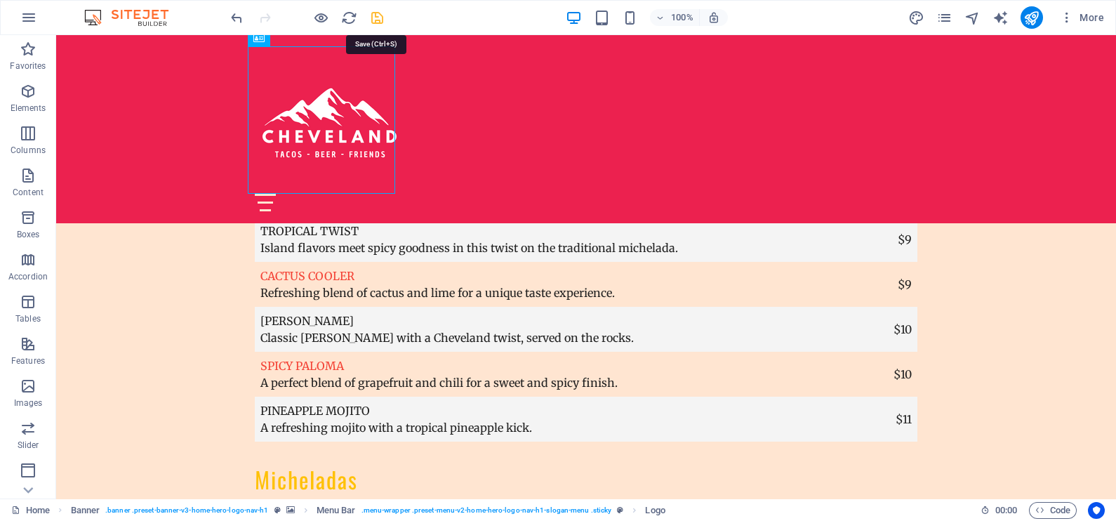
click at [375, 16] on icon "save" at bounding box center [377, 18] width 16 height 16
checkbox input "false"
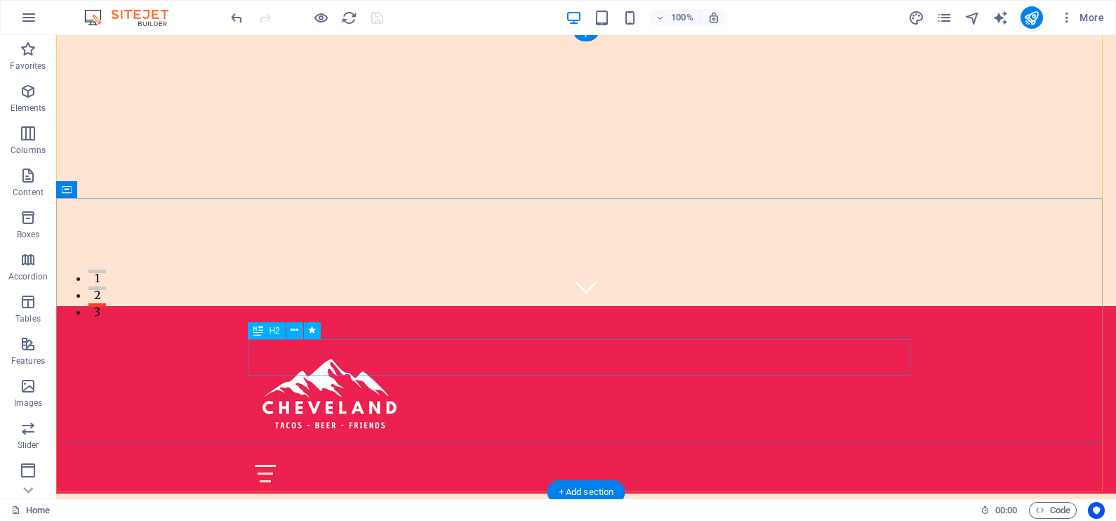
scroll to position [0, 0]
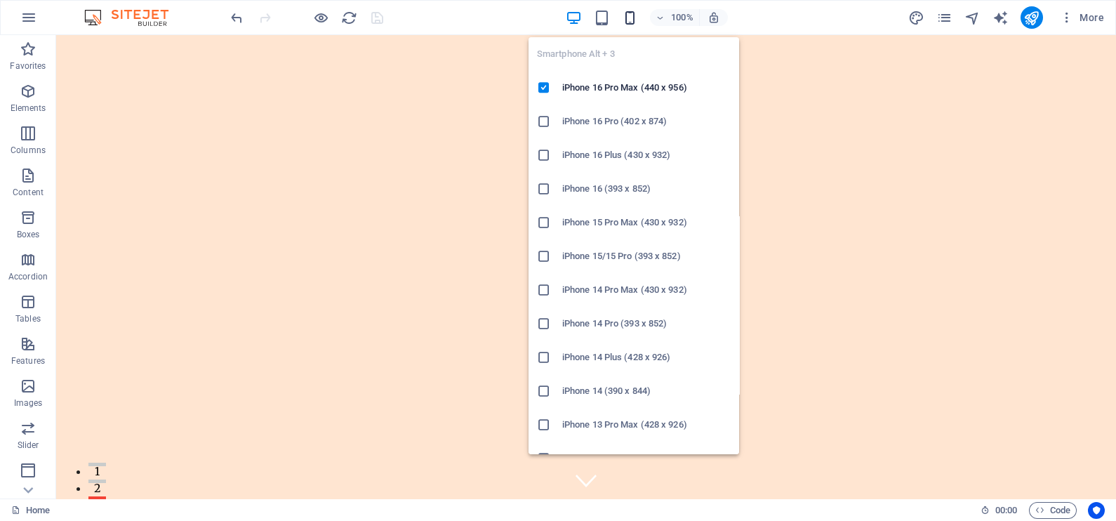
click at [632, 13] on icon "button" at bounding box center [630, 18] width 16 height 16
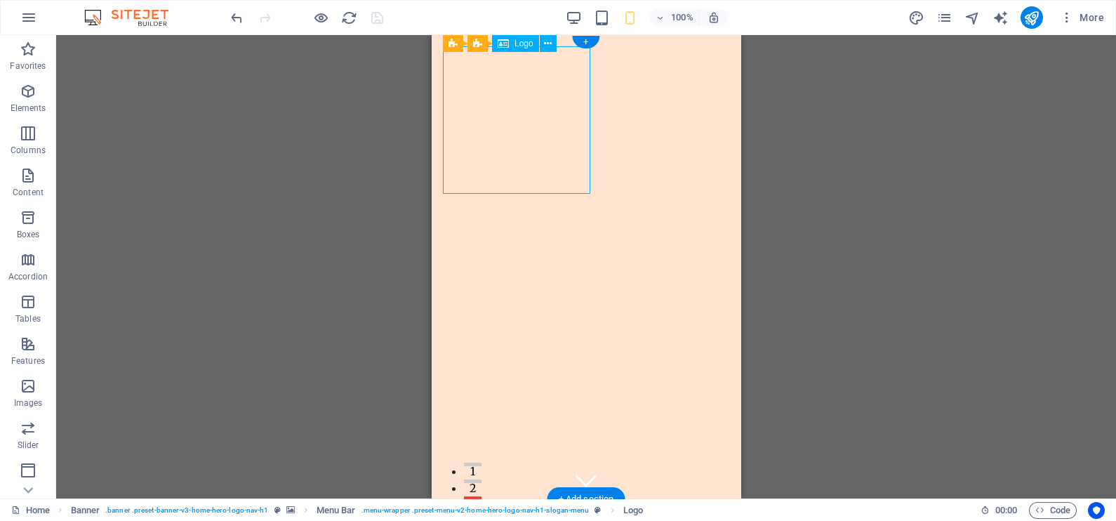
select select "px"
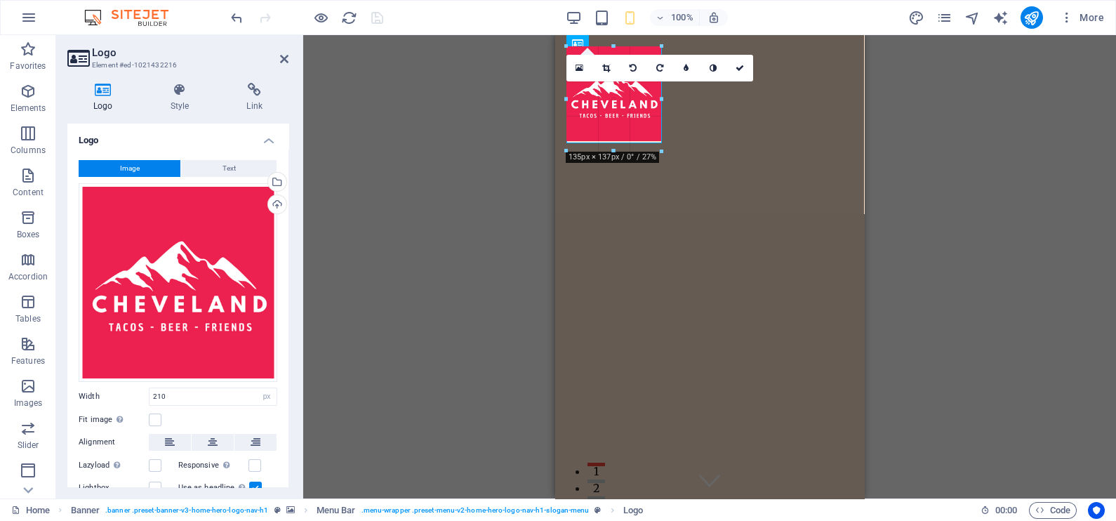
drag, startPoint x: 716, startPoint y: 190, endPoint x: 672, endPoint y: 138, distance: 67.7
type input "146"
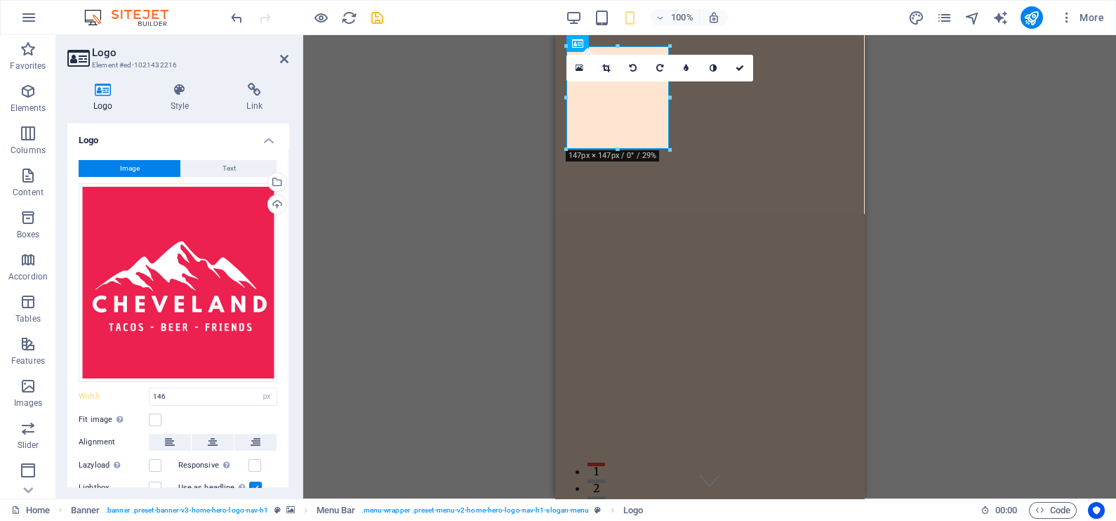
click at [517, 171] on div "H2 Banner Container Container Image with text Image Container Cards Container T…" at bounding box center [709, 266] width 813 height 463
click at [284, 56] on icon at bounding box center [284, 58] width 8 height 11
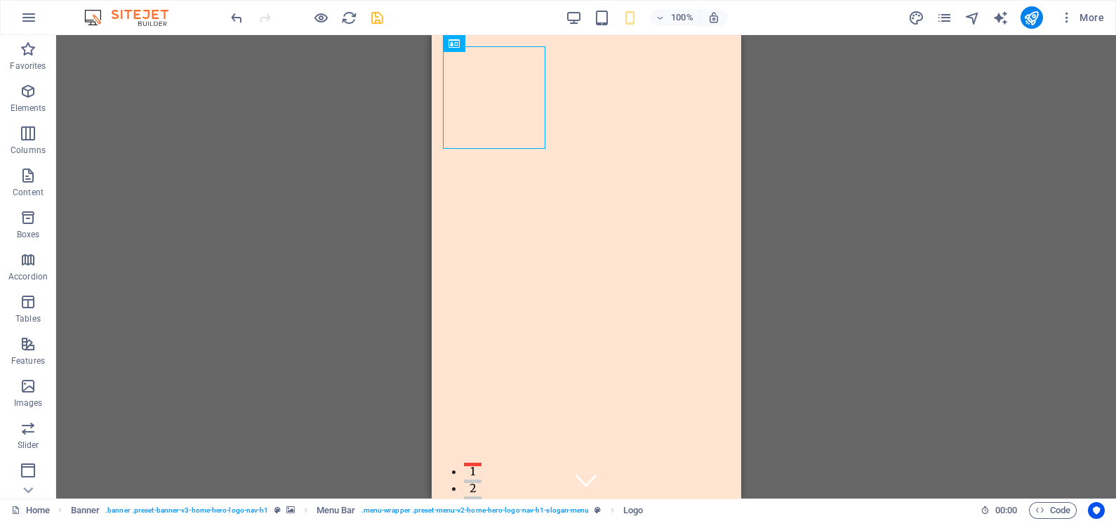
click at [353, 224] on div "H2 Banner Container Container Image with text Image Container Cards Container T…" at bounding box center [586, 266] width 1060 height 463
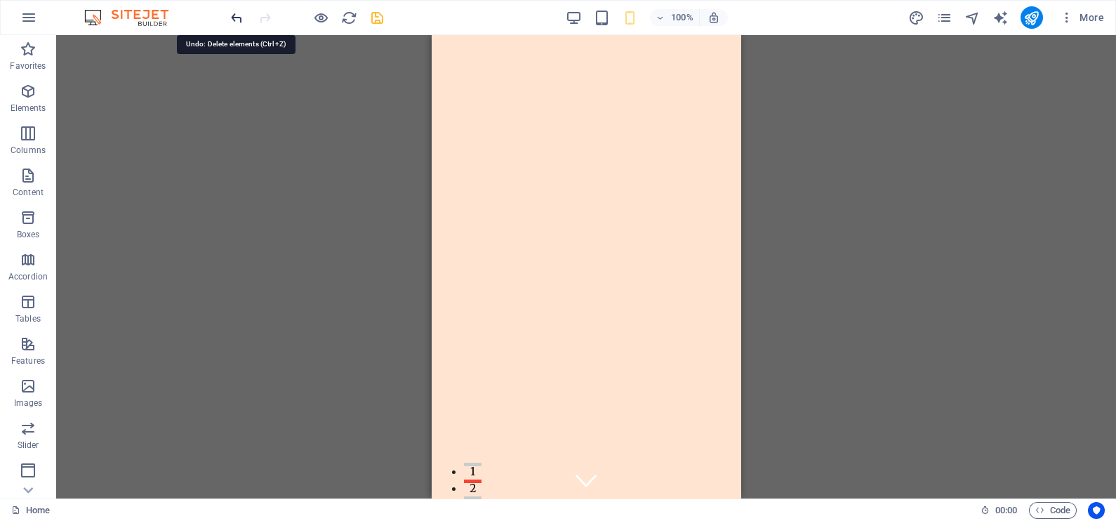
click at [239, 18] on icon "undo" at bounding box center [237, 18] width 16 height 16
click at [297, 157] on div "H2 Banner Container Container Image with text Image Container Cards Container T…" at bounding box center [586, 266] width 1060 height 463
click at [383, 20] on icon "save" at bounding box center [377, 18] width 16 height 16
checkbox input "false"
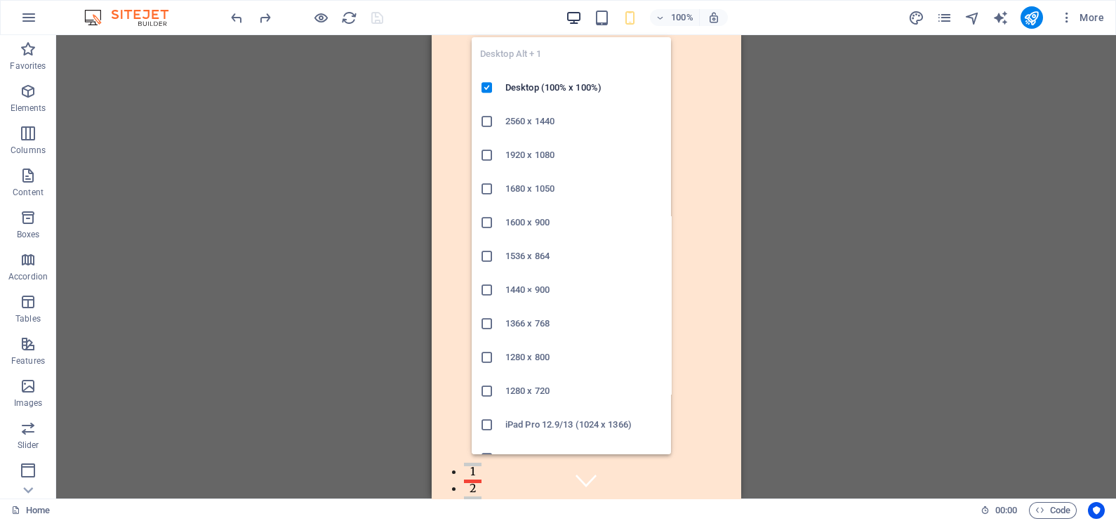
click at [573, 15] on icon "button" at bounding box center [574, 18] width 16 height 16
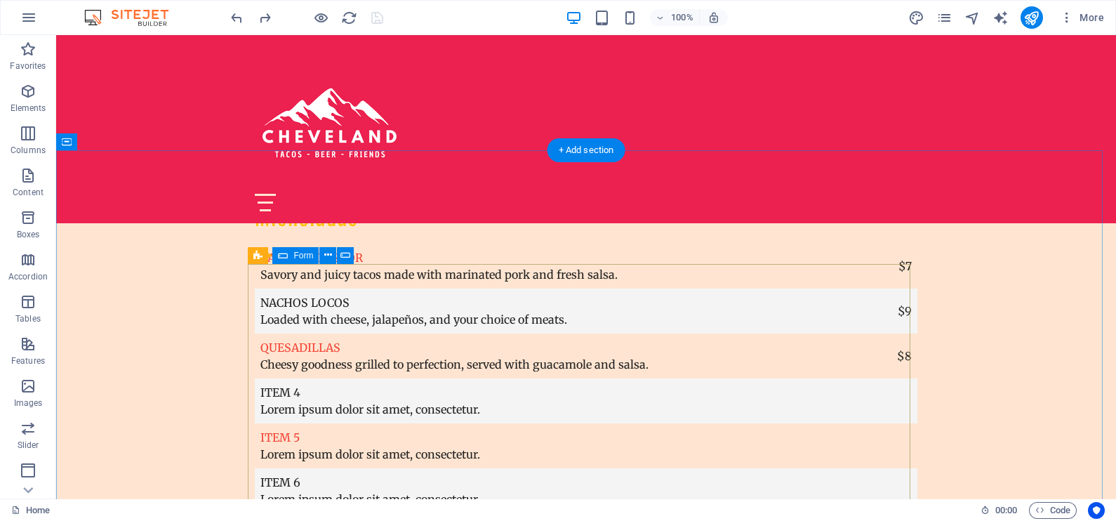
scroll to position [4301, 0]
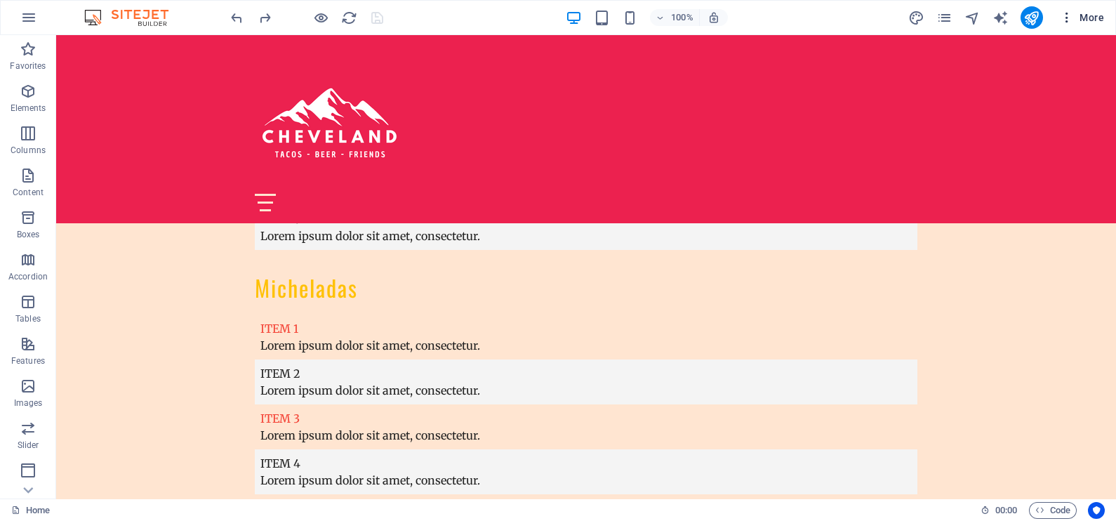
click at [1064, 15] on icon "button" at bounding box center [1067, 18] width 14 height 14
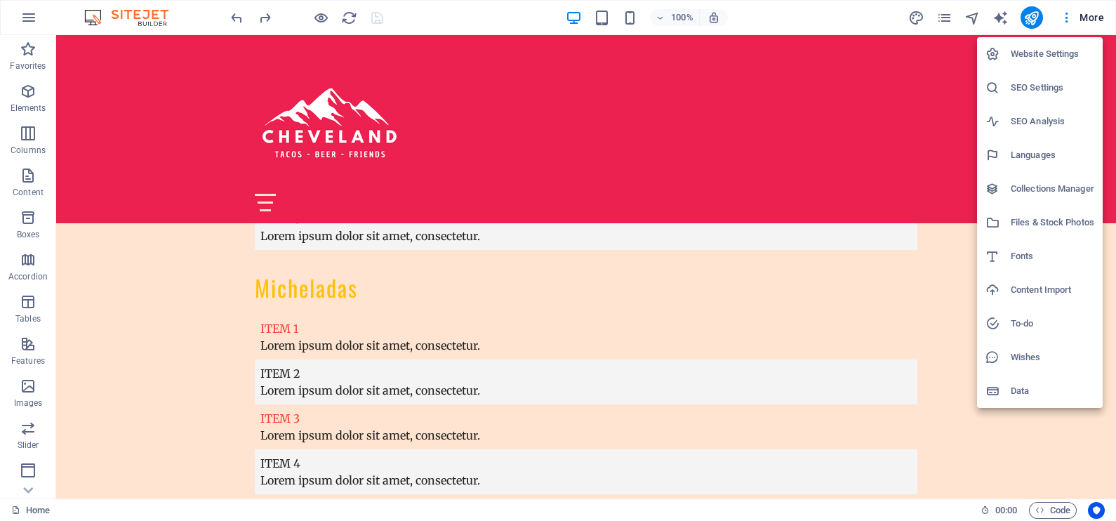
click at [1037, 59] on h6 "Website Settings" at bounding box center [1053, 54] width 84 height 17
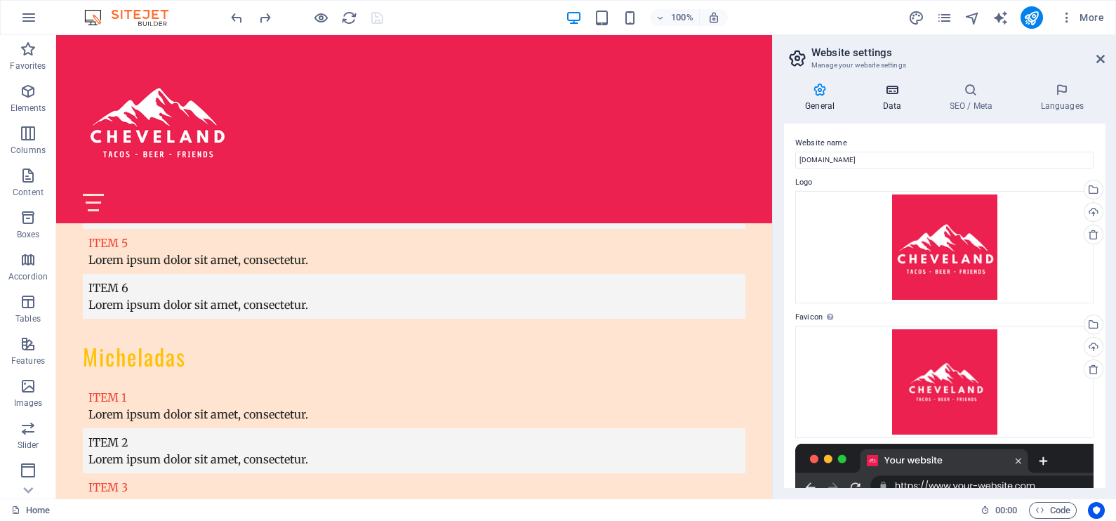
click at [887, 98] on h4 "Data" at bounding box center [895, 97] width 67 height 29
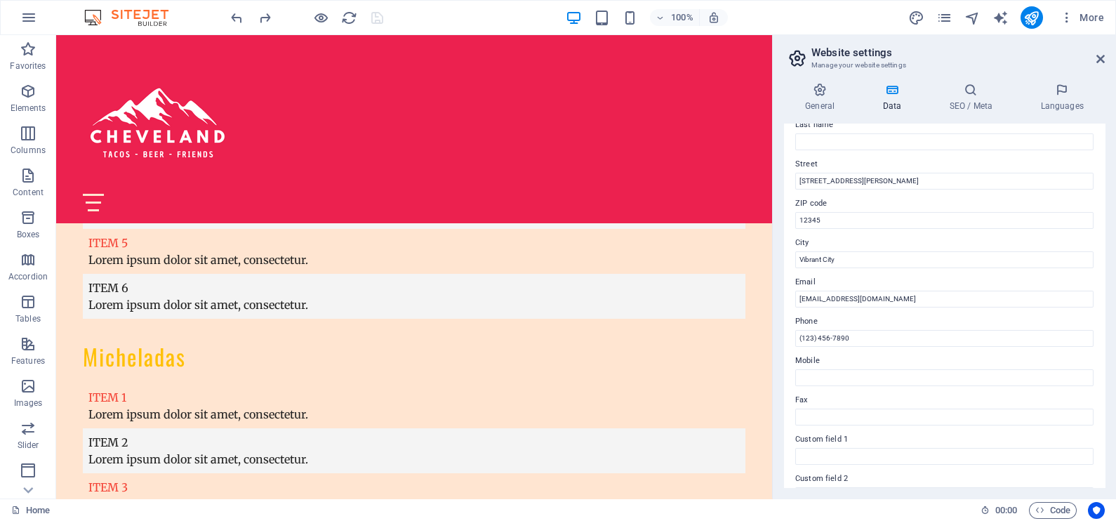
scroll to position [0, 0]
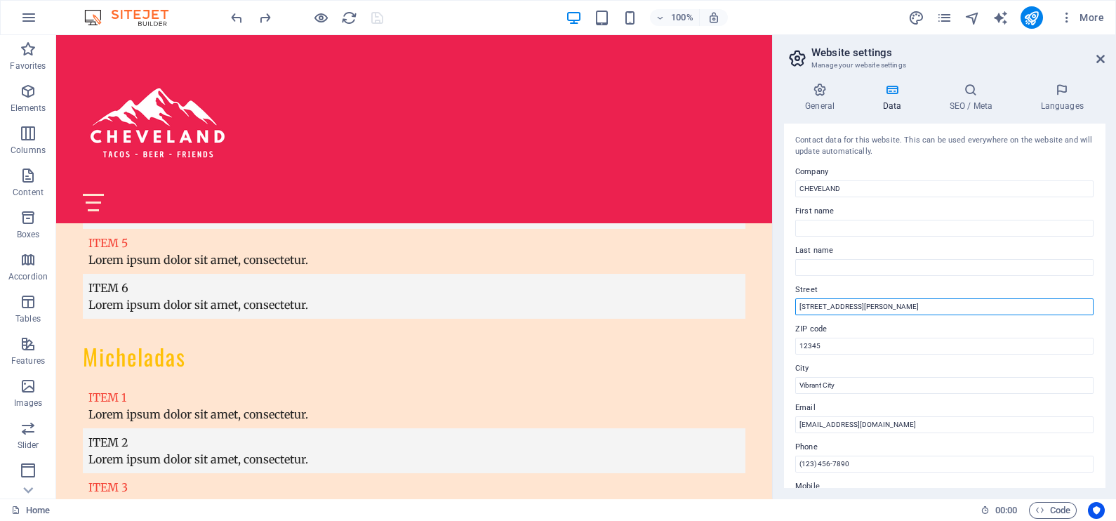
click at [834, 299] on input "[STREET_ADDRESS][PERSON_NAME]" at bounding box center [945, 306] width 298 height 17
type input "[STREET_ADDRESS]"
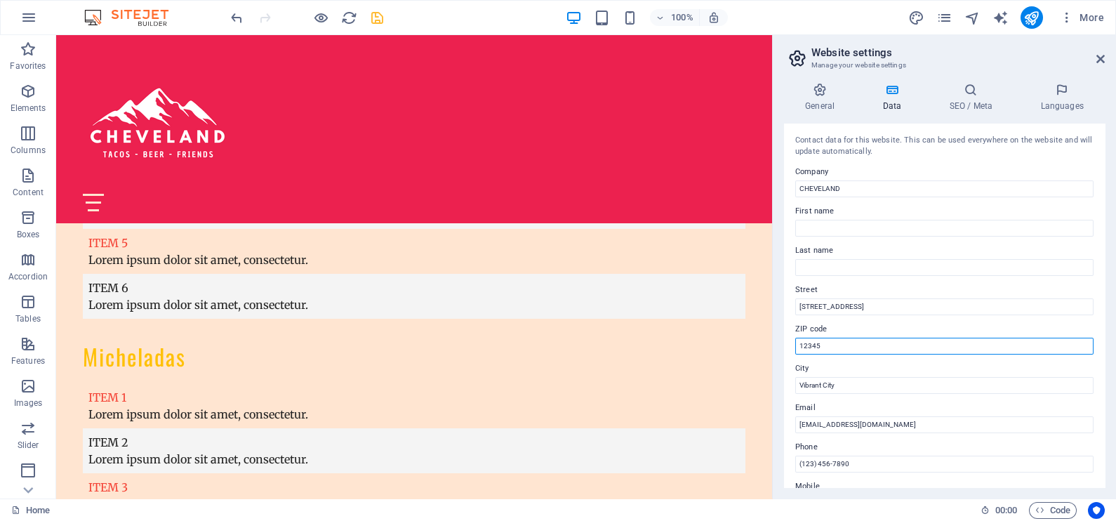
click at [832, 345] on input "12345" at bounding box center [945, 346] width 298 height 17
type input "794011"
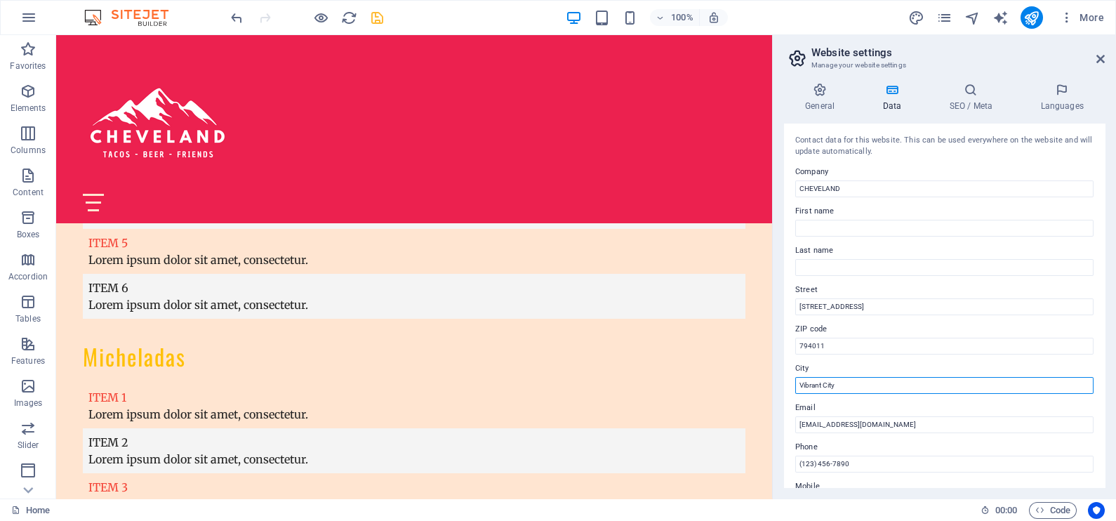
click at [825, 381] on input "Vibrant City" at bounding box center [945, 385] width 298 height 17
type input "Lubbock"
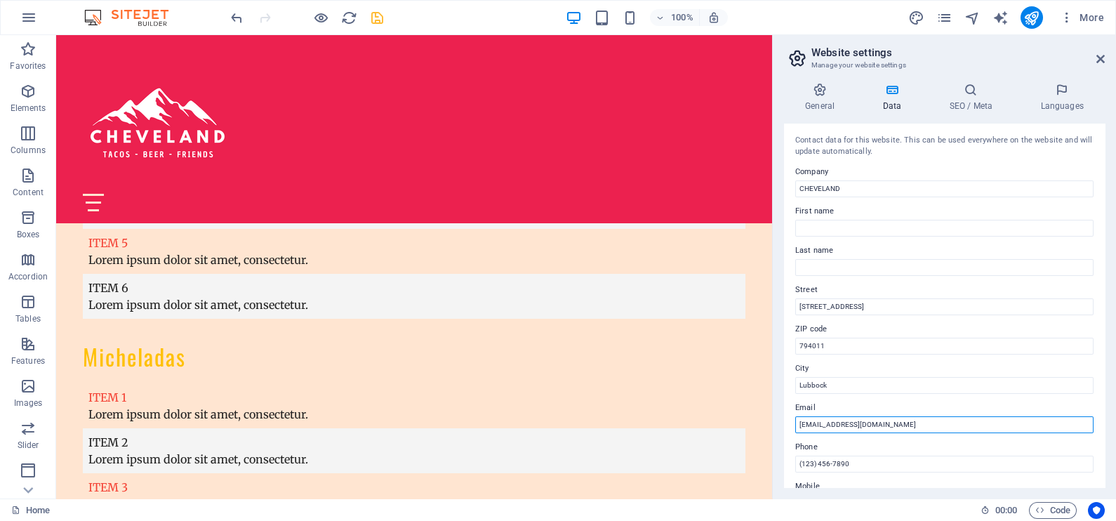
click at [819, 425] on input "[EMAIL_ADDRESS][DOMAIN_NAME]" at bounding box center [945, 424] width 298 height 17
type input "[EMAIL_ADDRESS][DOMAIN_NAME]"
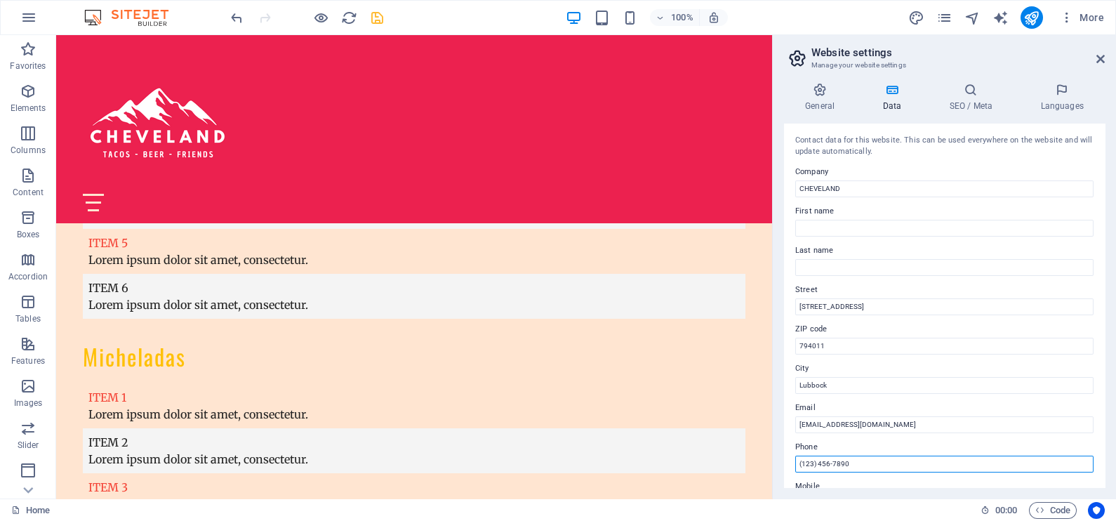
click at [814, 466] on input "(123) 456-7890" at bounding box center [945, 464] width 298 height 17
type input "8"
type input "[PHONE_NUMBER]"
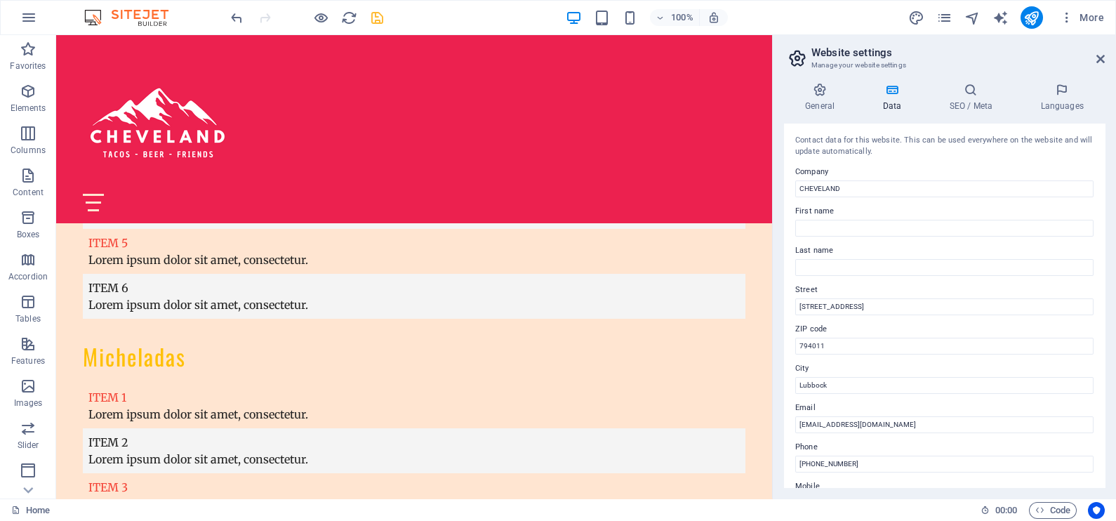
click at [887, 436] on div "Contact data for this website. This can be used everywhere on the website and w…" at bounding box center [944, 306] width 321 height 364
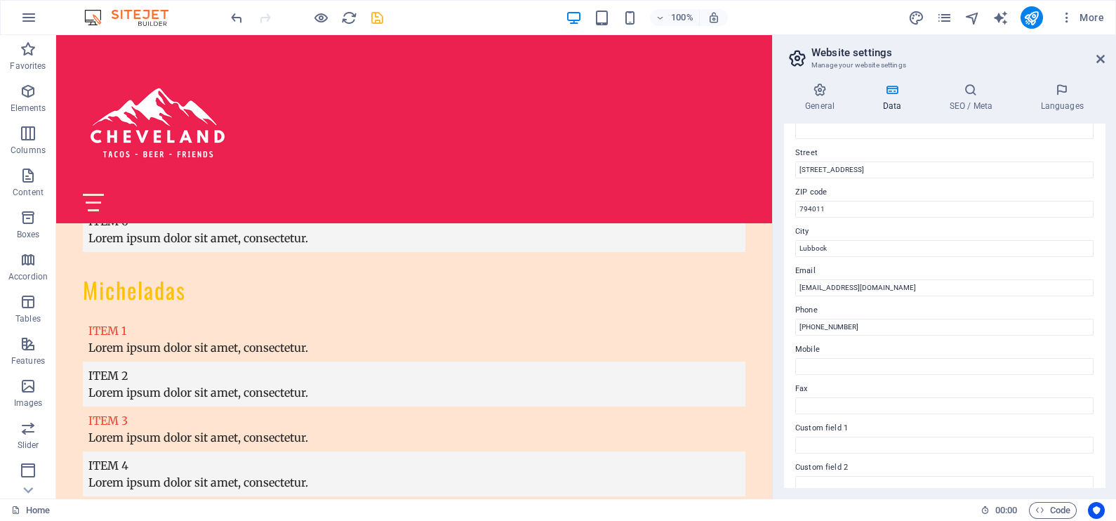
scroll to position [133, 0]
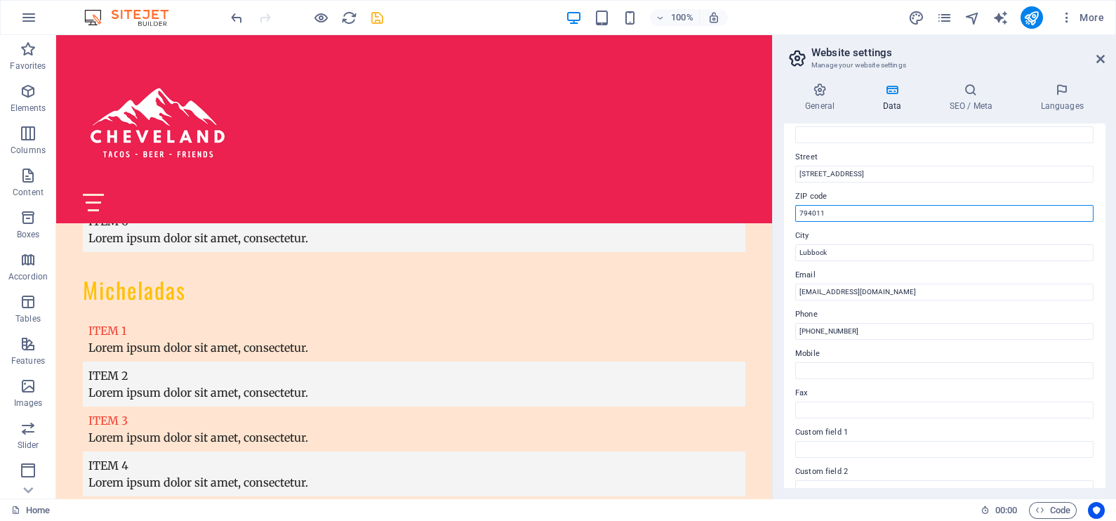
click at [843, 211] on input "794011" at bounding box center [945, 213] width 298 height 17
click at [843, 211] on input "79401" at bounding box center [945, 213] width 298 height 17
click at [865, 184] on div "Contact data for this website. This can be used everywhere on the website and w…" at bounding box center [944, 306] width 321 height 364
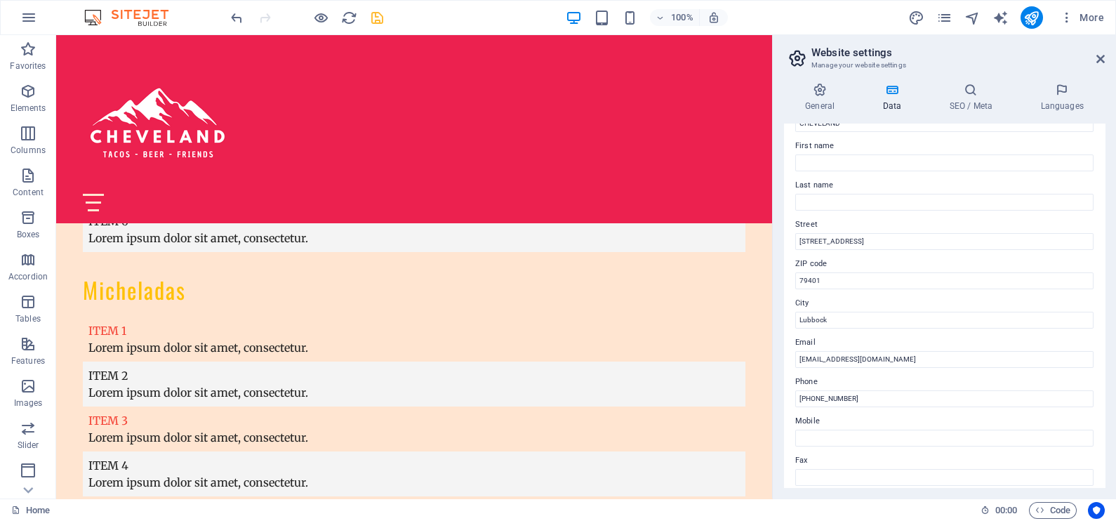
scroll to position [74, 0]
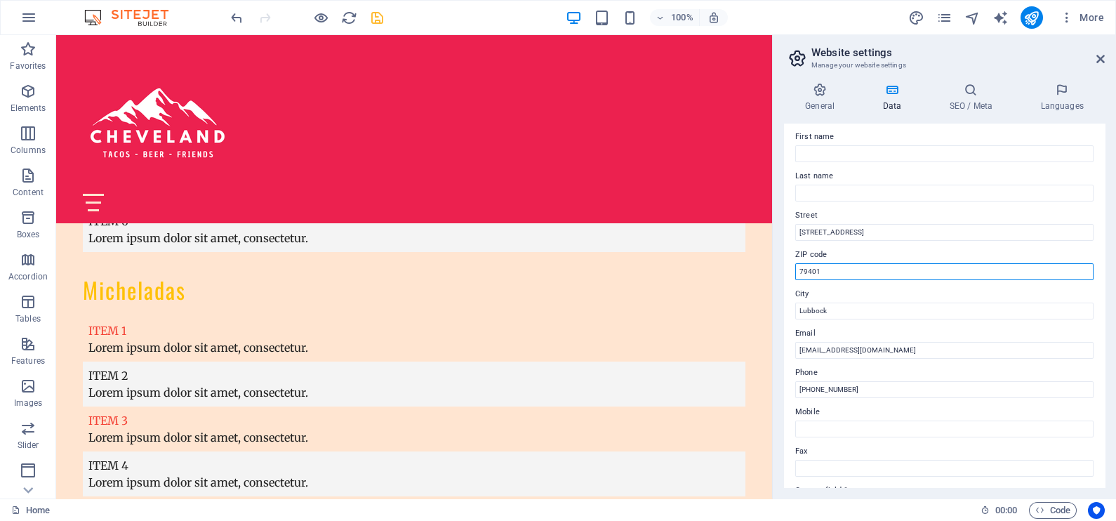
click at [839, 270] on input "79401" at bounding box center [945, 271] width 298 height 17
type input "Lubbock"
click at [823, 310] on input "Lubbock" at bounding box center [945, 311] width 298 height 17
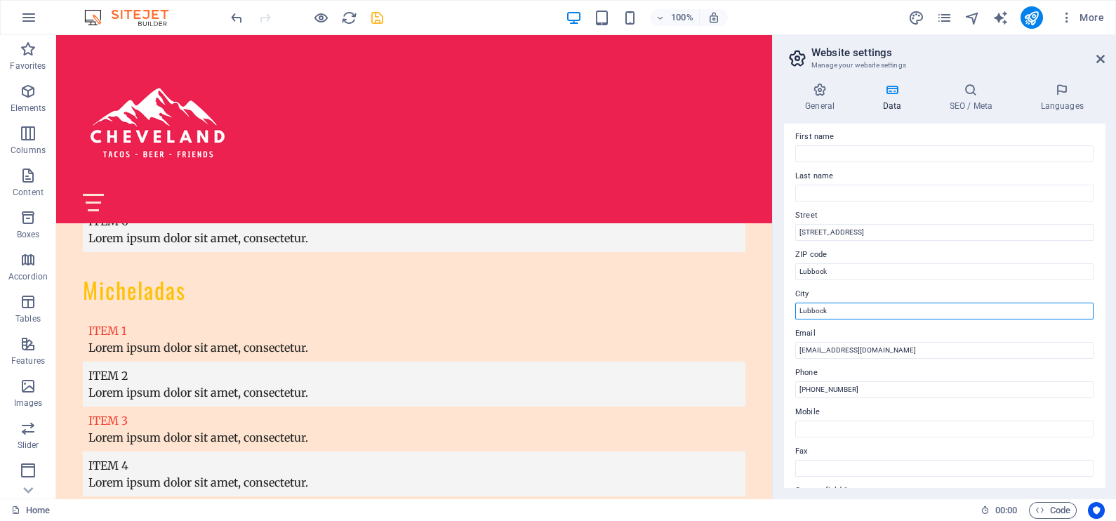
click at [823, 310] on input "Lubbock" at bounding box center [945, 311] width 298 height 17
type input "79401"
click at [852, 268] on input "Lubbock" at bounding box center [945, 271] width 298 height 17
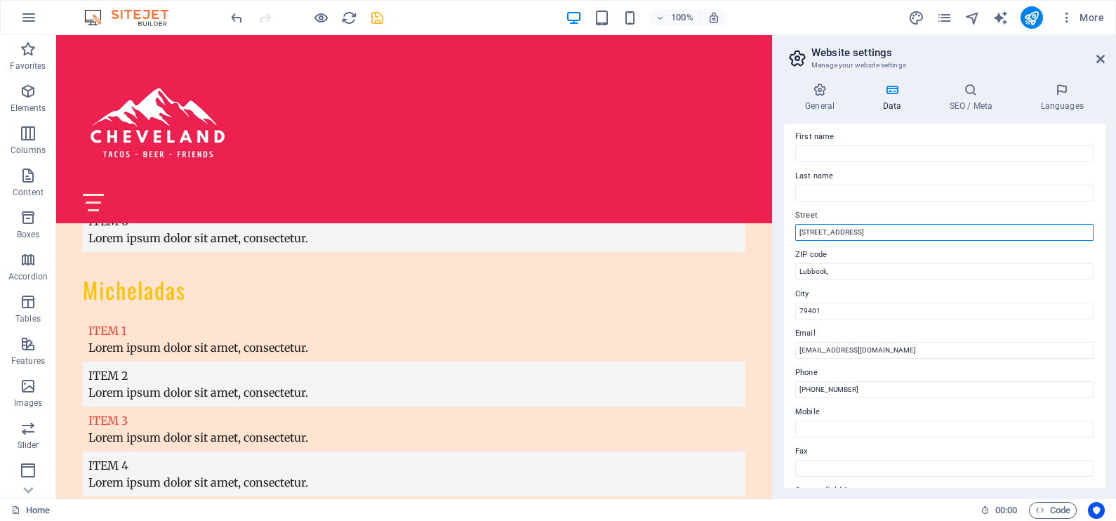
click at [918, 227] on input "[STREET_ADDRESS]" at bounding box center [945, 232] width 298 height 17
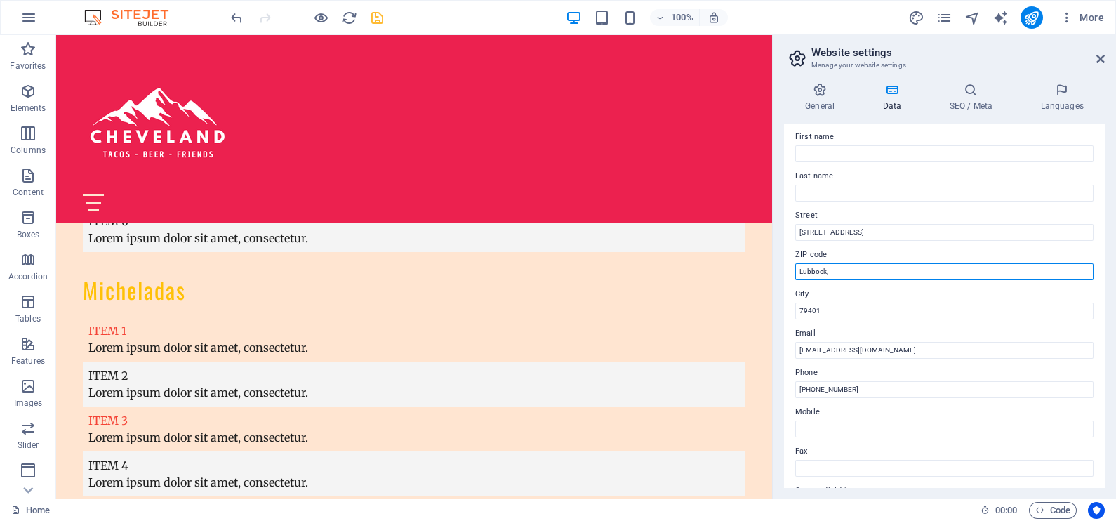
click at [826, 272] on input "Lubbock," at bounding box center [945, 271] width 298 height 17
type input "Lubbock, Tx"
click at [786, 298] on div "Contact data for this website. This can be used everywhere on the website and w…" at bounding box center [944, 306] width 321 height 364
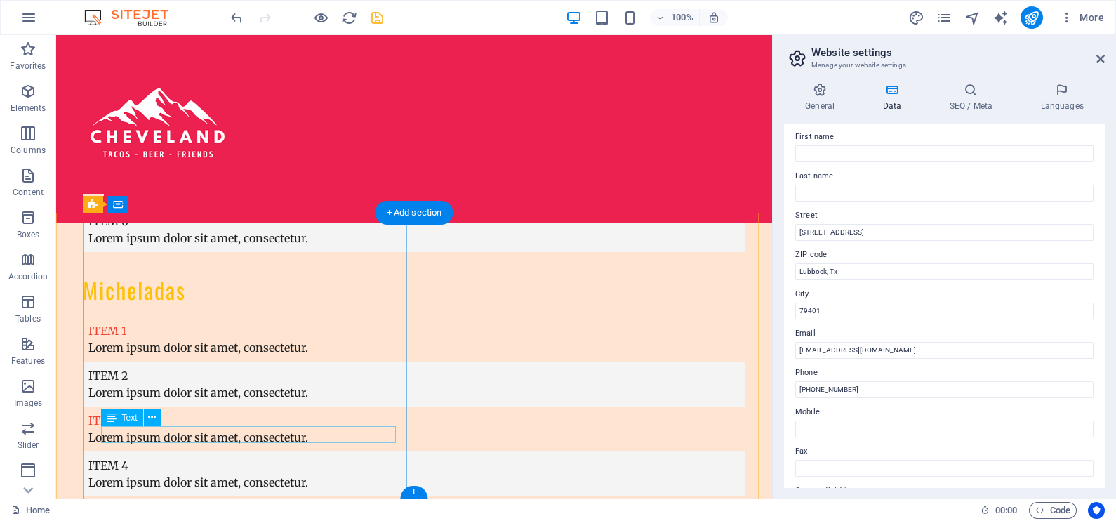
scroll to position [4341, 0]
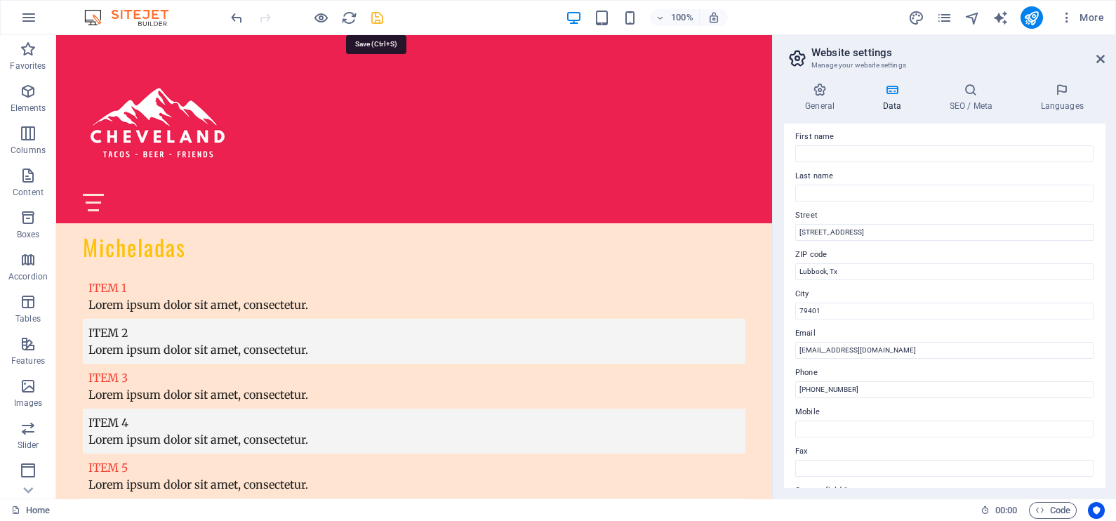
click at [380, 15] on icon "save" at bounding box center [377, 18] width 16 height 16
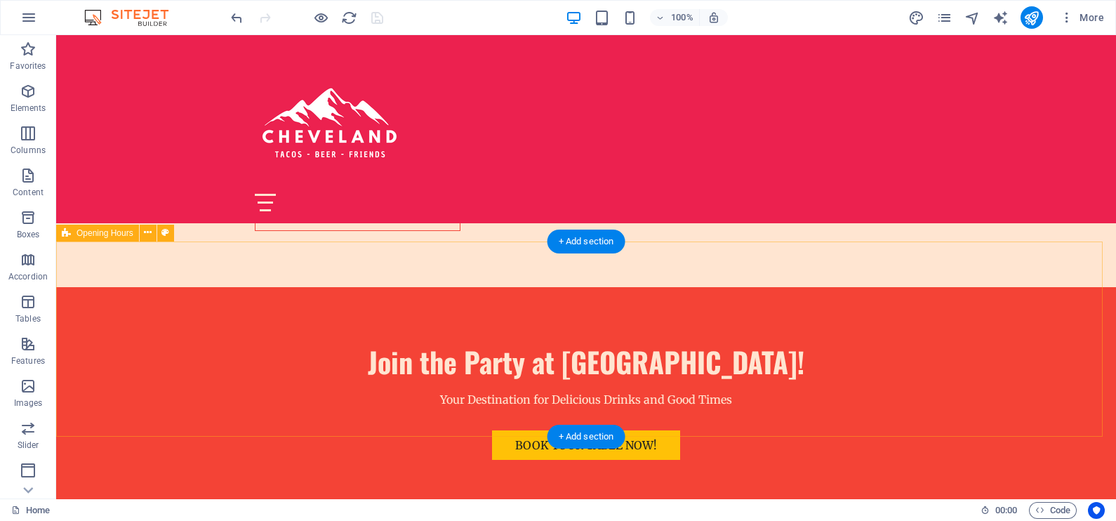
scroll to position [3361, 0]
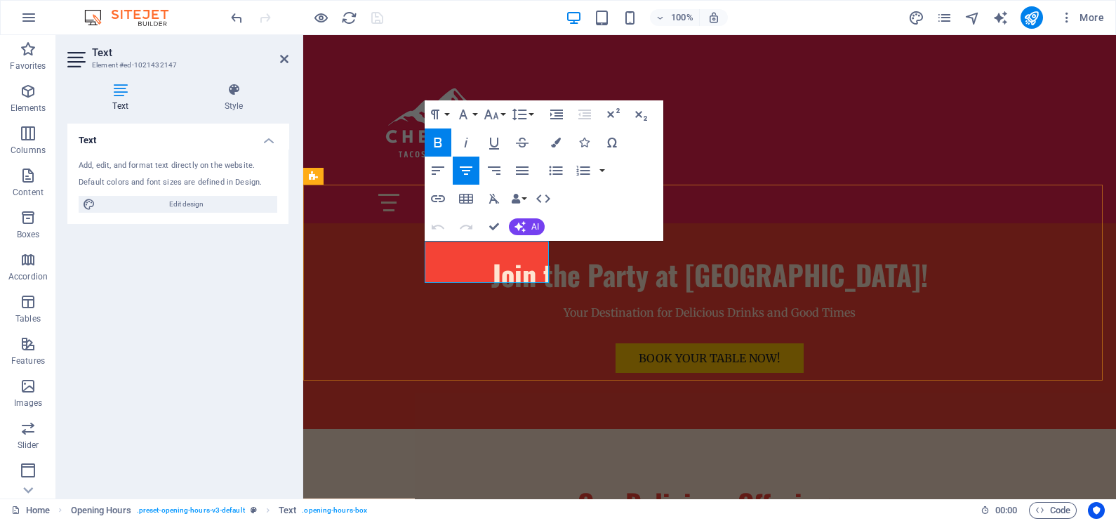
drag, startPoint x: 463, startPoint y: 270, endPoint x: 463, endPoint y: 310, distance: 40.7
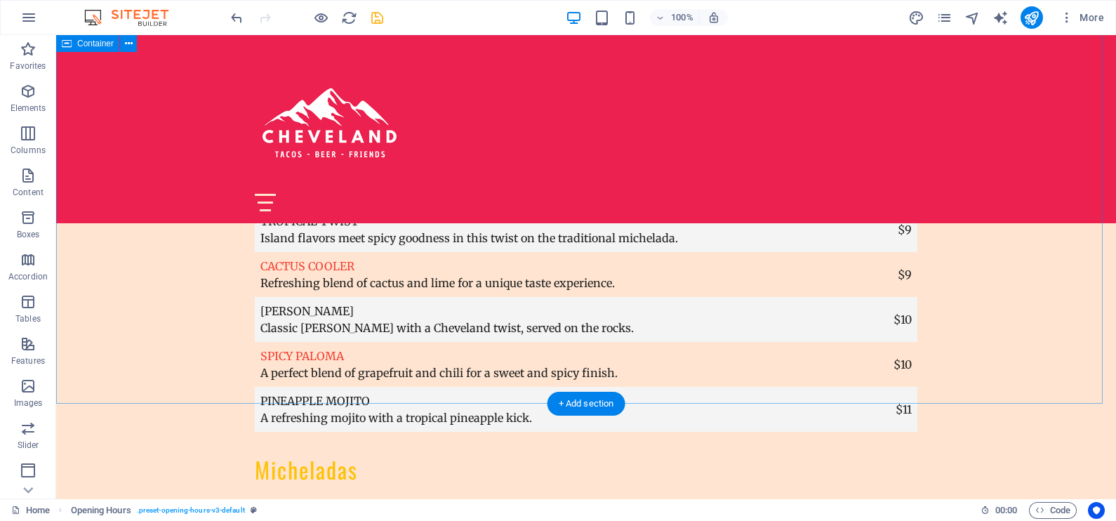
scroll to position [3992, 0]
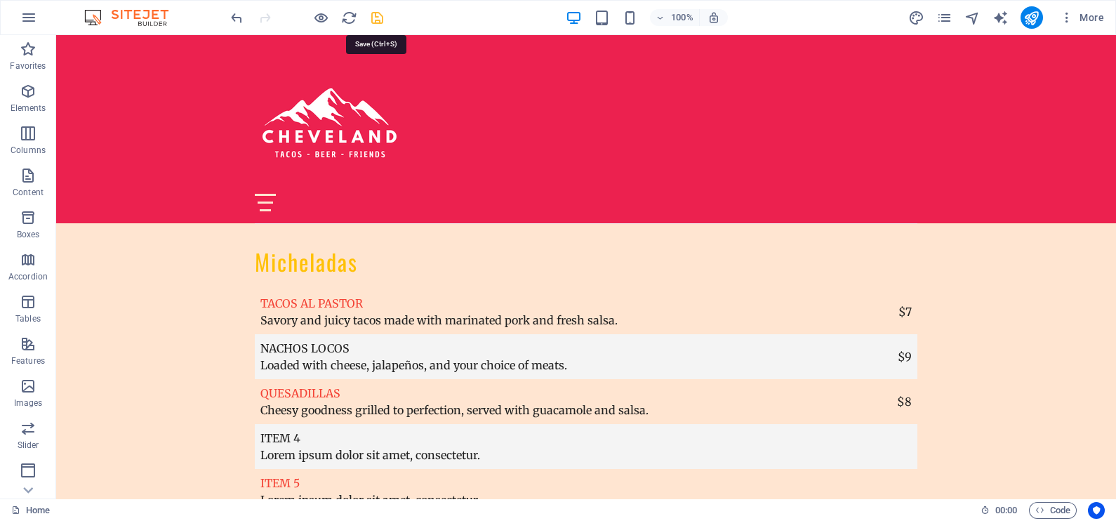
click at [377, 17] on icon "save" at bounding box center [377, 18] width 16 height 16
checkbox input "false"
click at [1034, 20] on icon "publish" at bounding box center [1032, 18] width 16 height 16
